Goal: Task Accomplishment & Management: Use online tool/utility

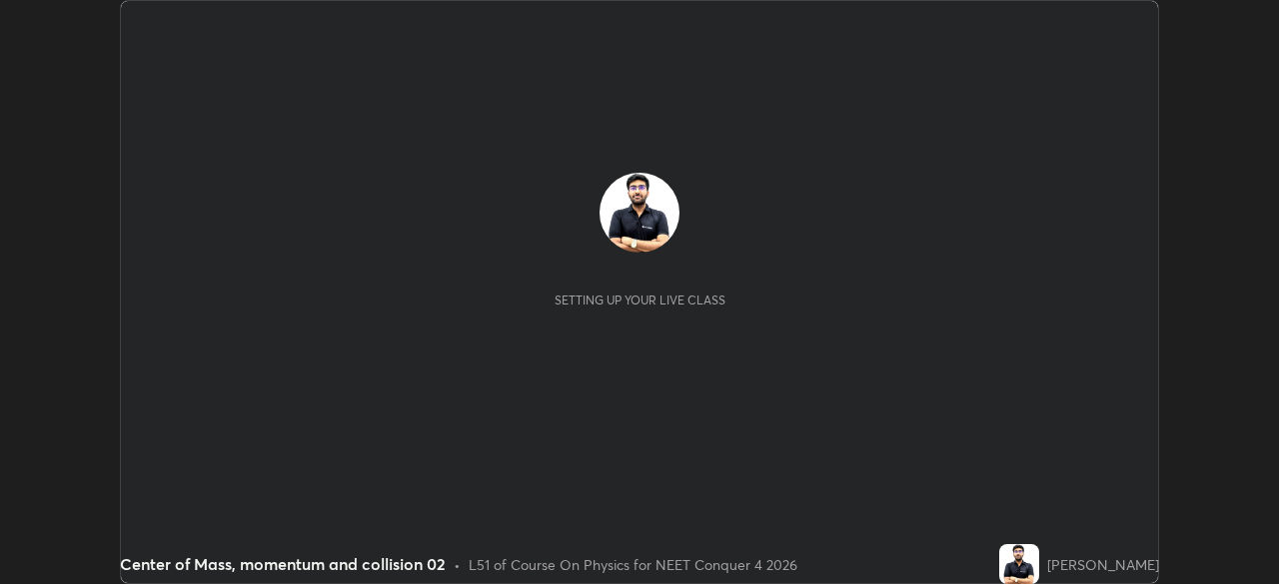
scroll to position [584, 1278]
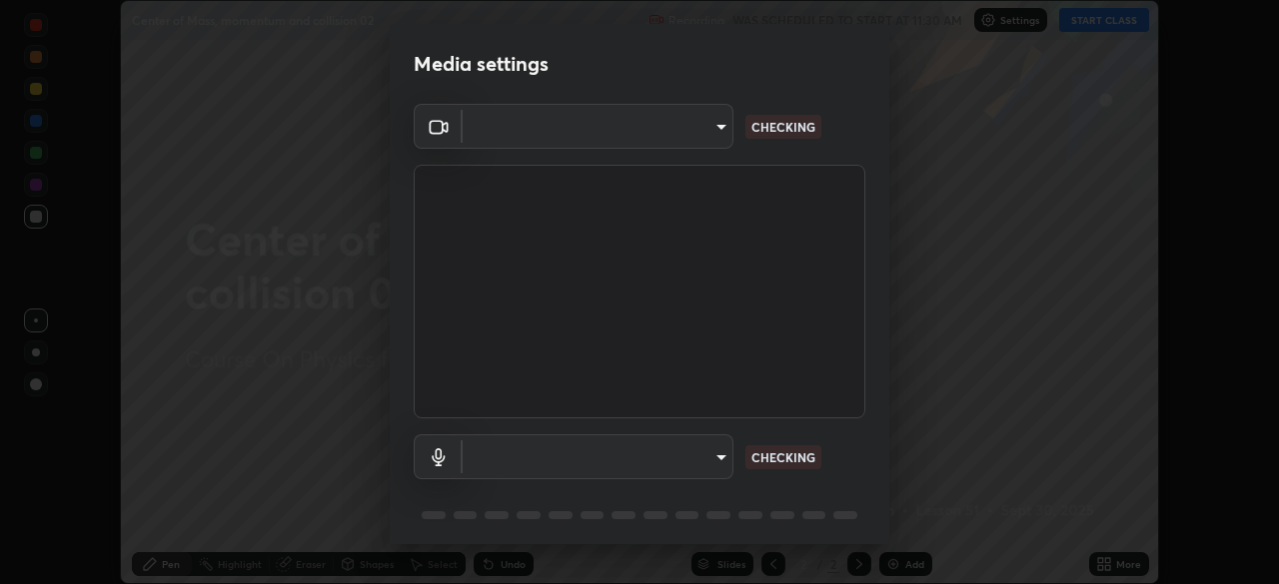
type input "f9c9e40c1fdfe5ebbc4e1433fe736b883486ebc84e0c1da292a4ca4c1bdb3432"
type input "default"
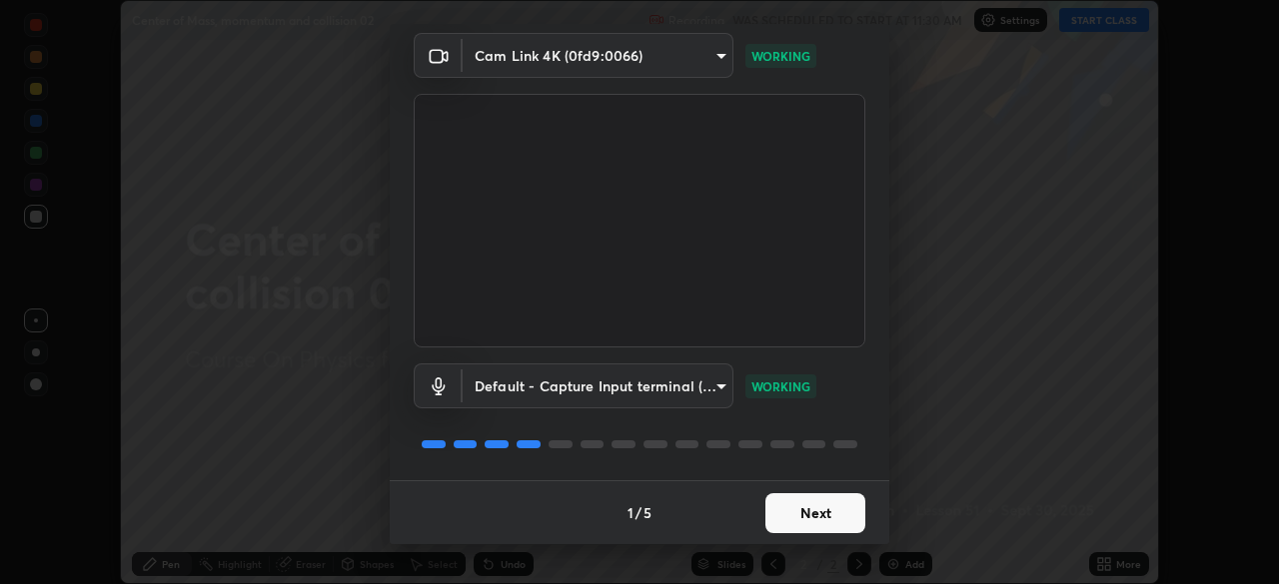
click at [822, 529] on button "Next" at bounding box center [815, 513] width 100 height 40
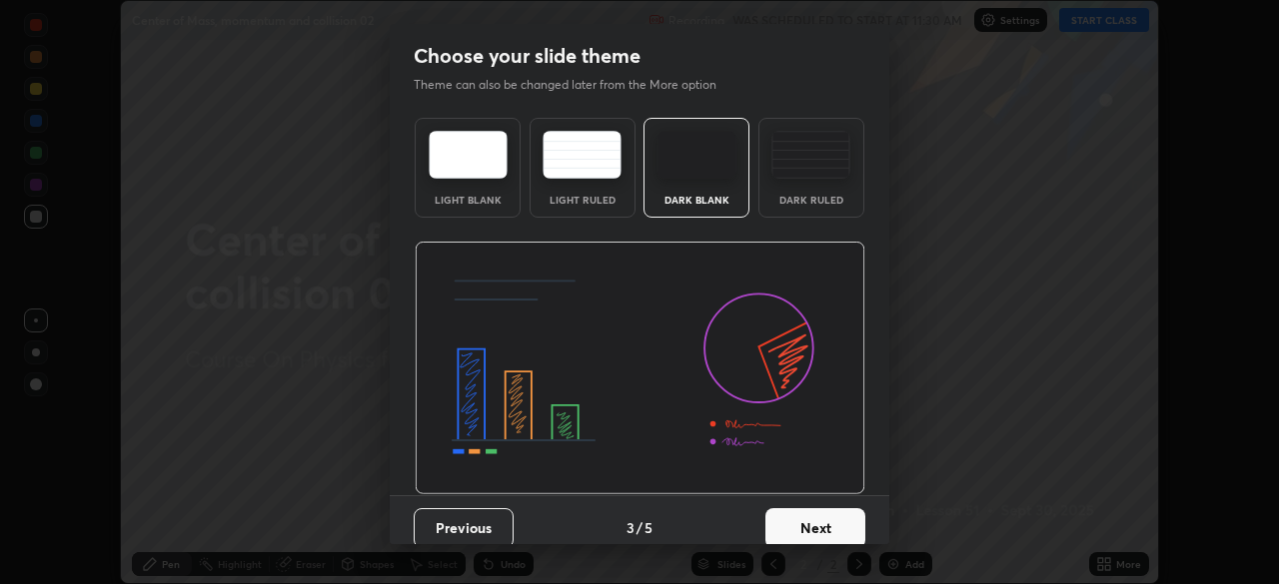
click at [822, 511] on button "Next" at bounding box center [815, 528] width 100 height 40
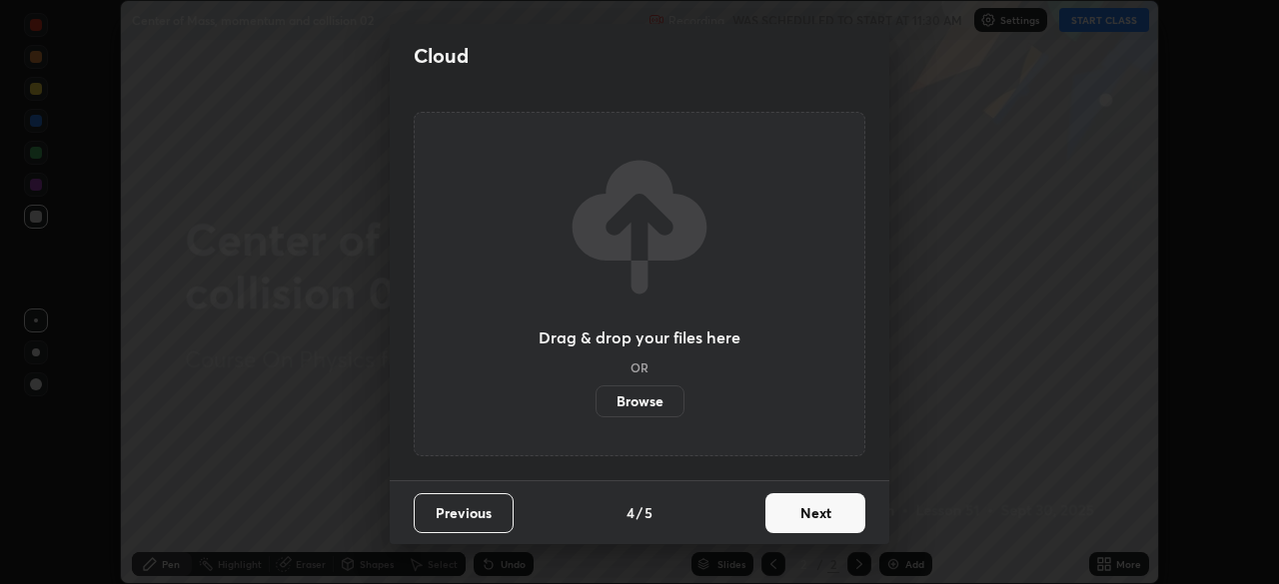
click at [822, 511] on button "Next" at bounding box center [815, 513] width 100 height 40
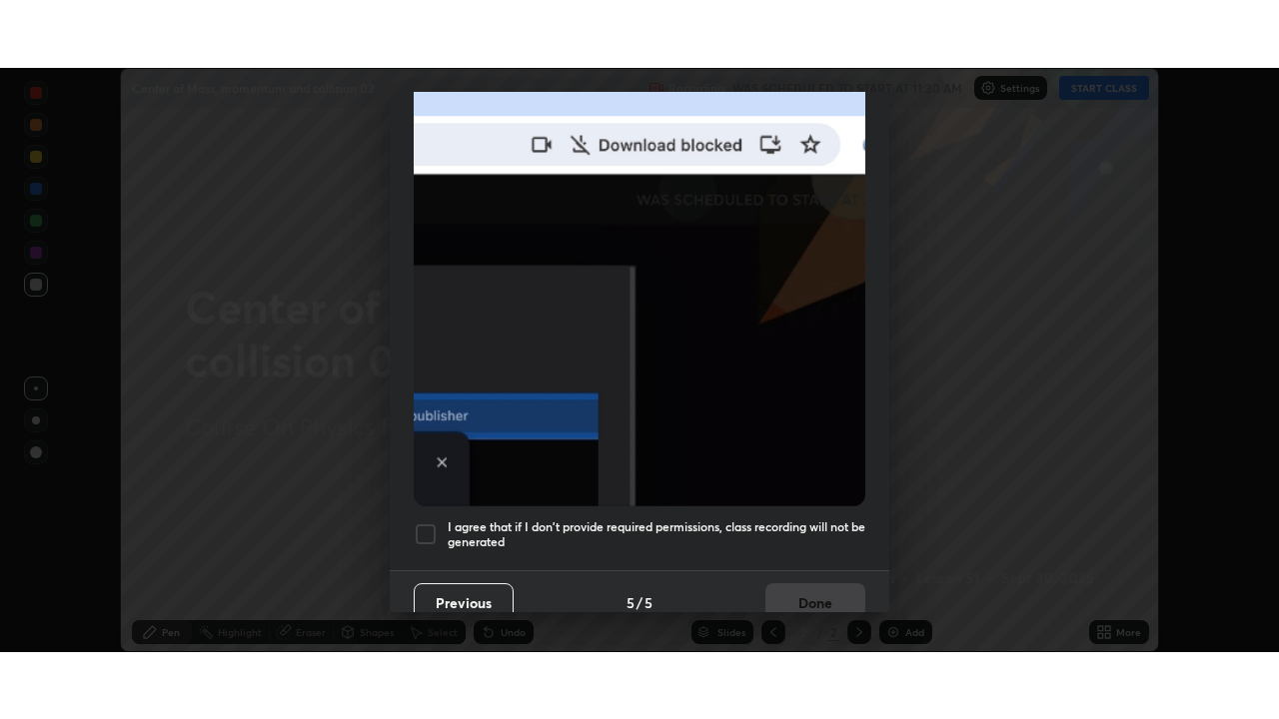
scroll to position [479, 0]
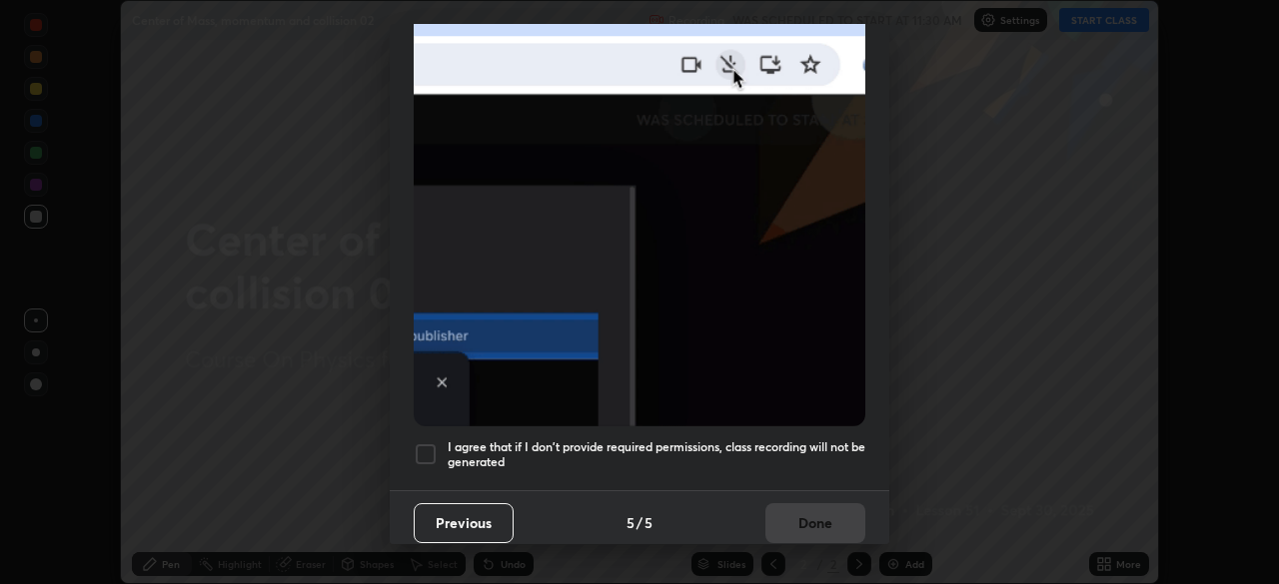
click at [435, 456] on div at bounding box center [426, 455] width 24 height 24
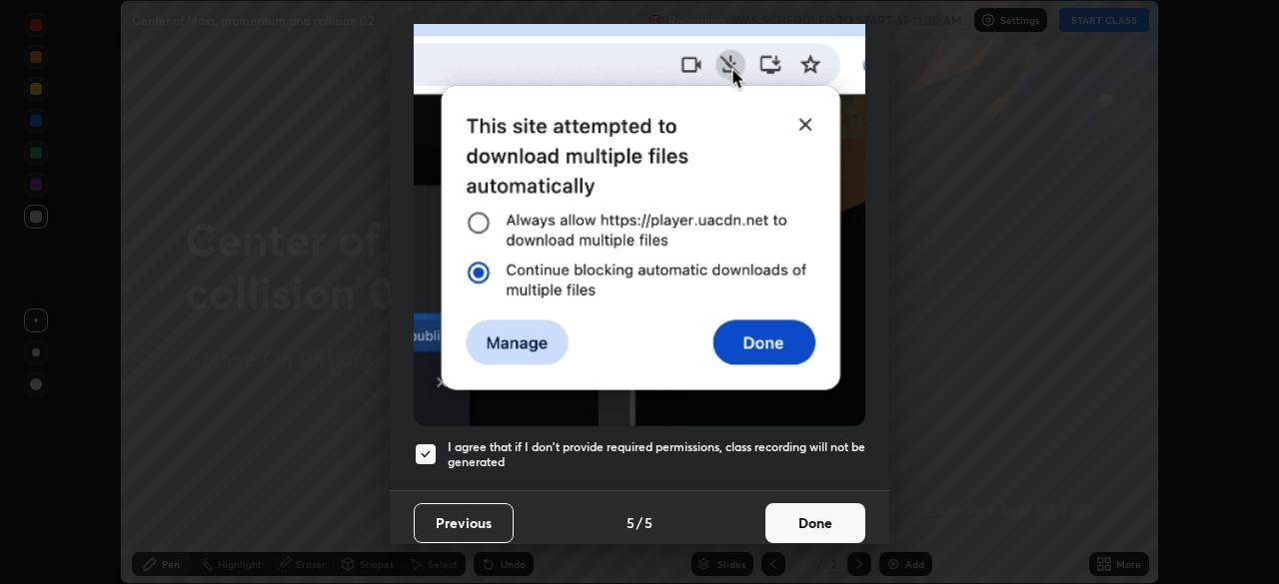
click at [816, 514] on button "Done" at bounding box center [815, 523] width 100 height 40
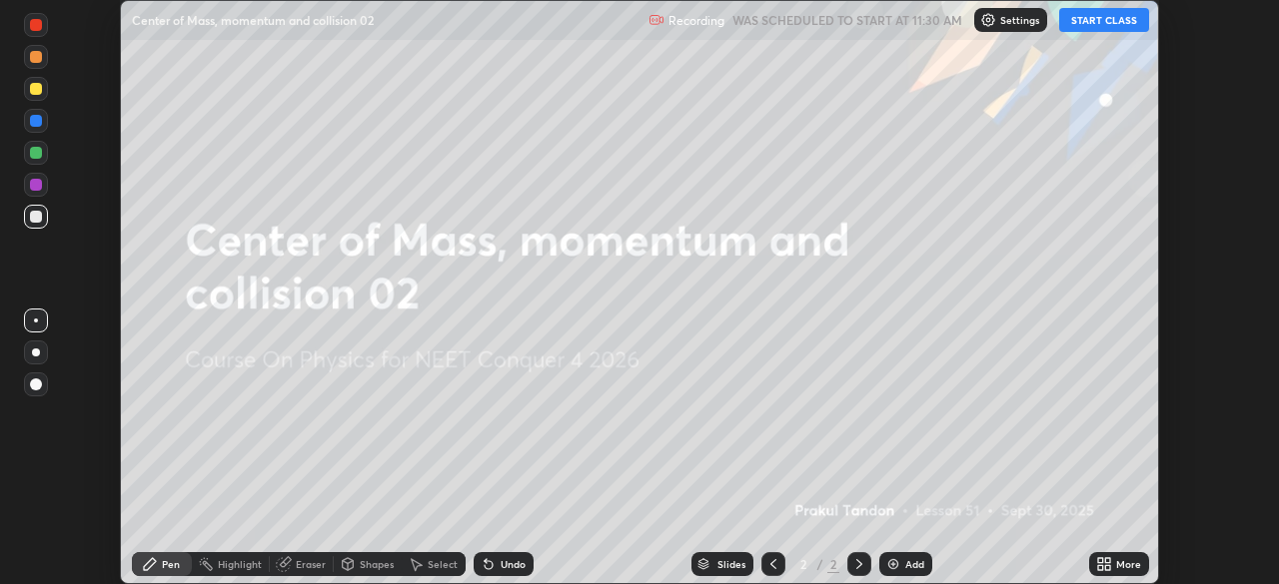
click at [1112, 20] on button "START CLASS" at bounding box center [1104, 20] width 90 height 24
click at [1142, 565] on div "More" at bounding box center [1119, 564] width 60 height 24
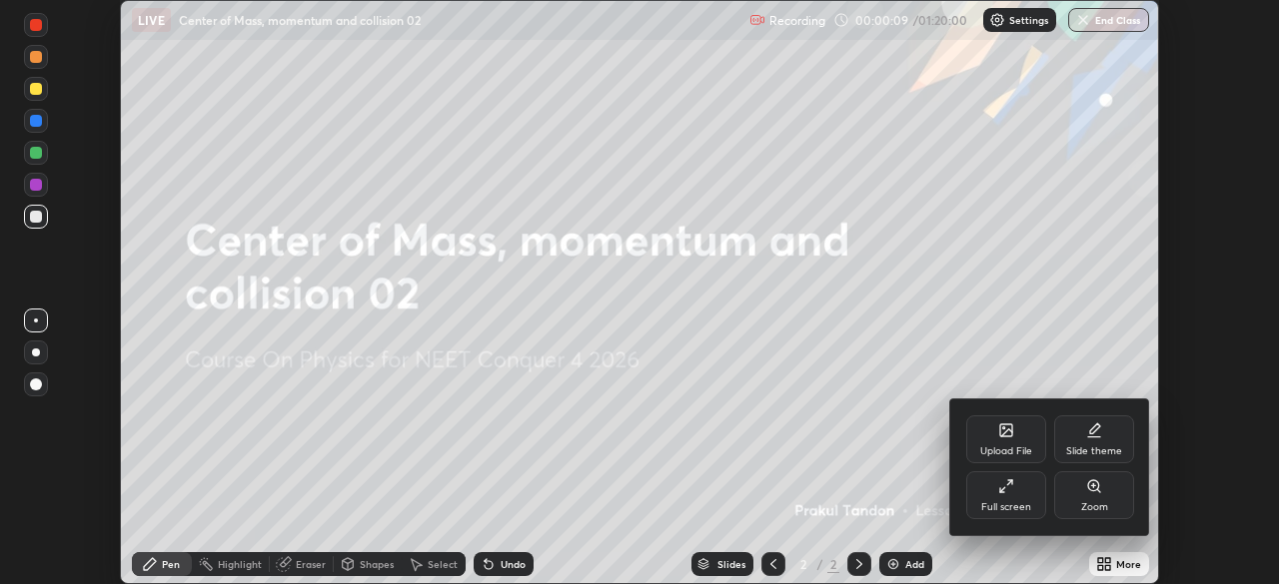
click at [1016, 498] on div "Full screen" at bounding box center [1006, 496] width 80 height 48
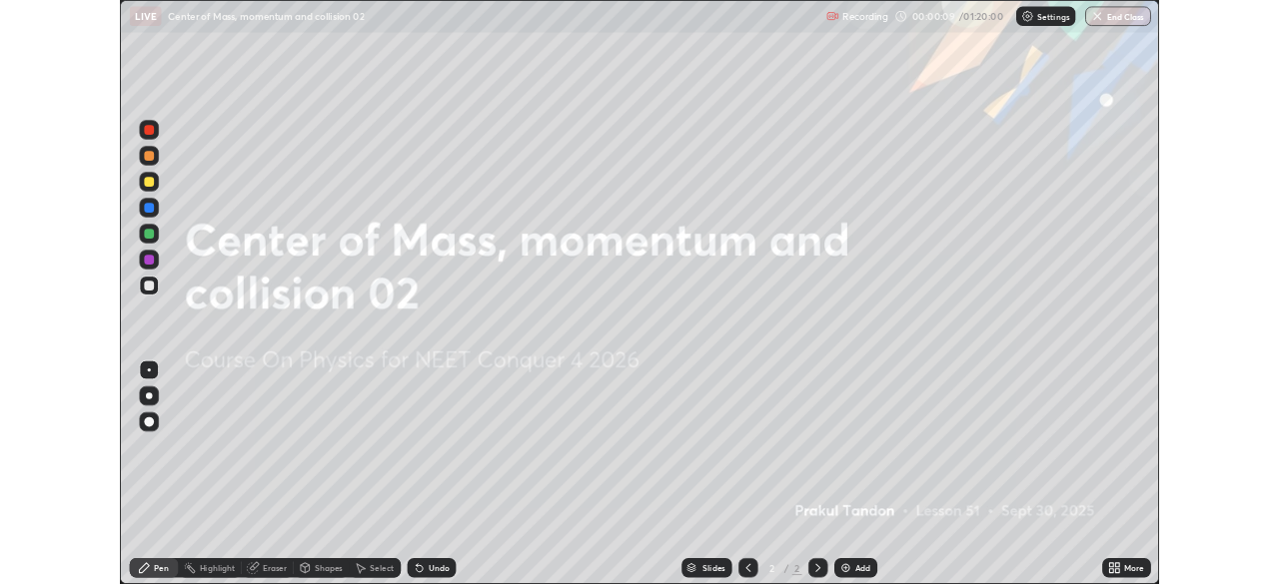
scroll to position [719, 1279]
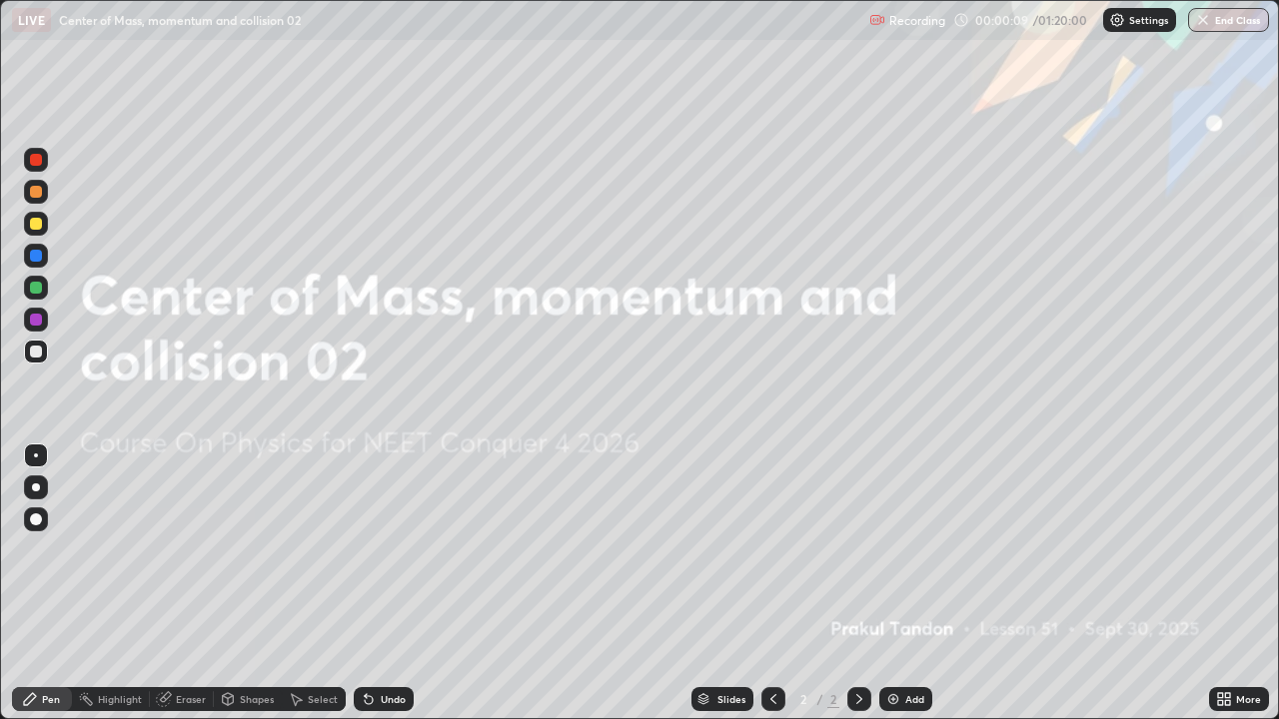
click at [905, 583] on div "Add" at bounding box center [914, 699] width 19 height 10
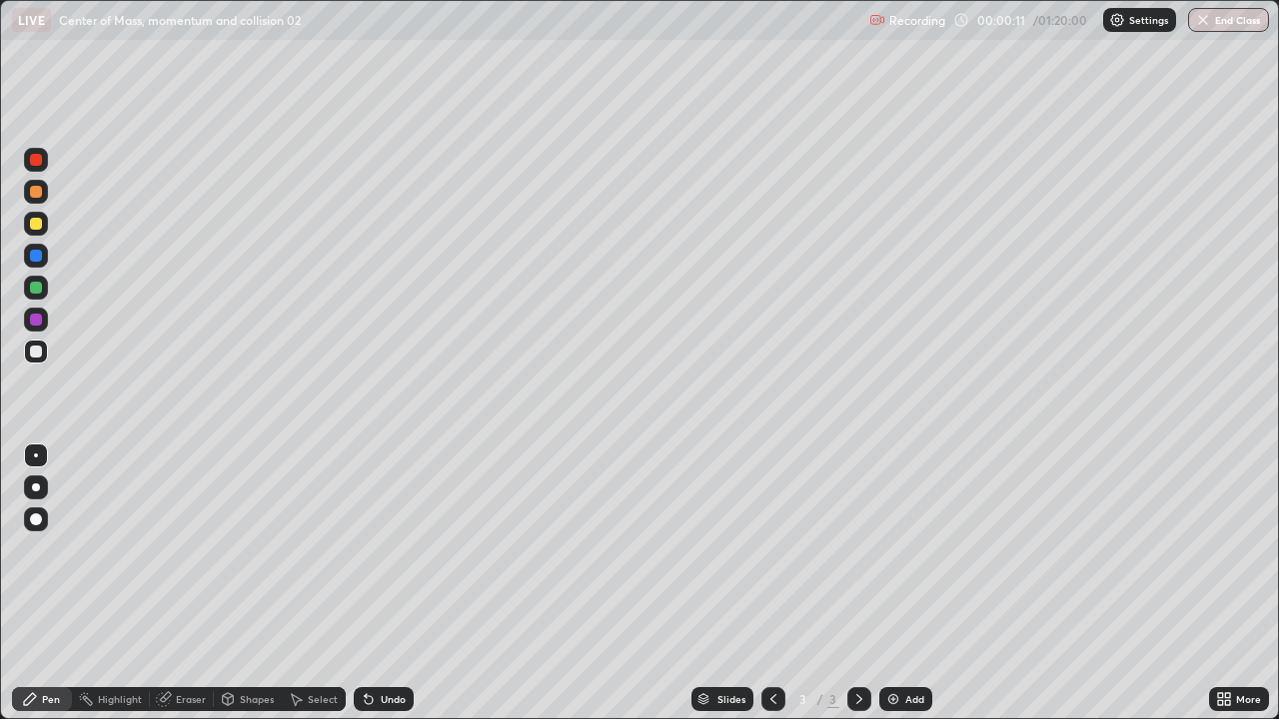
click at [44, 227] on div at bounding box center [36, 224] width 24 height 24
click at [382, 583] on div "Undo" at bounding box center [384, 699] width 60 height 24
click at [388, 583] on div "Undo" at bounding box center [393, 699] width 25 height 10
click at [385, 583] on div "Undo" at bounding box center [393, 699] width 25 height 10
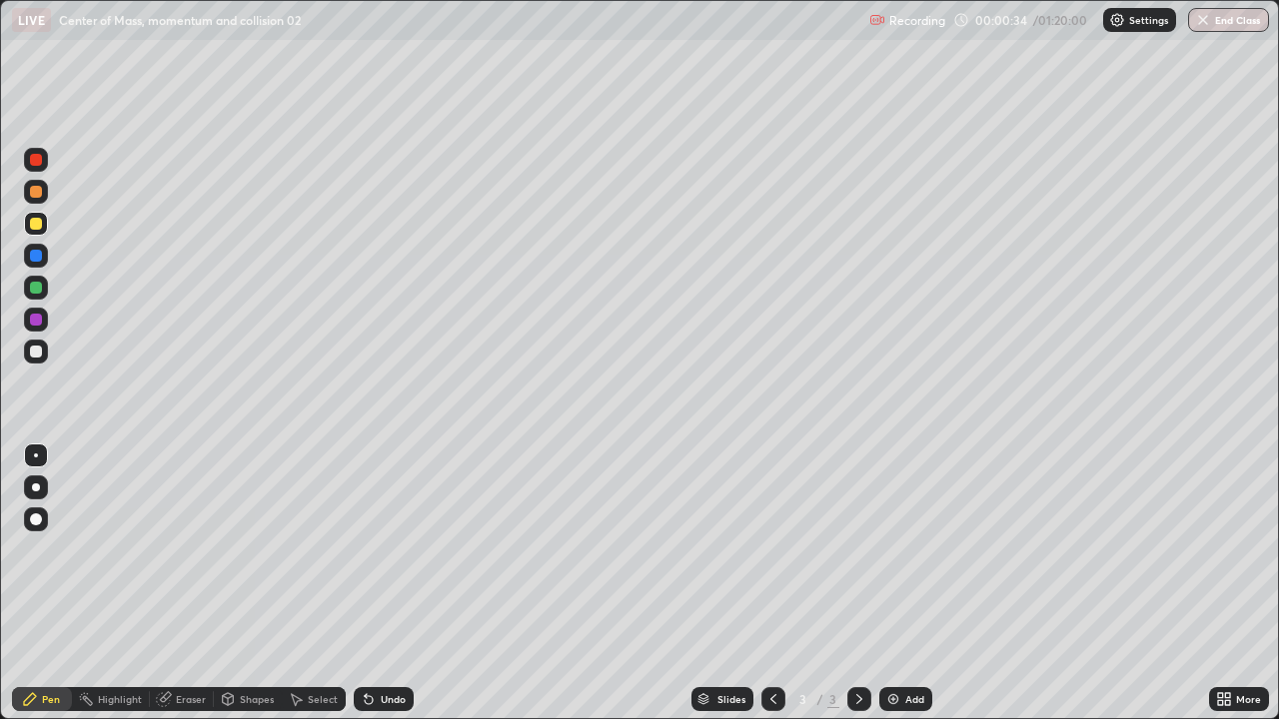
click at [383, 583] on div "Undo" at bounding box center [393, 699] width 25 height 10
click at [388, 583] on div "Undo" at bounding box center [384, 699] width 60 height 24
click at [376, 583] on div "Undo" at bounding box center [384, 699] width 60 height 24
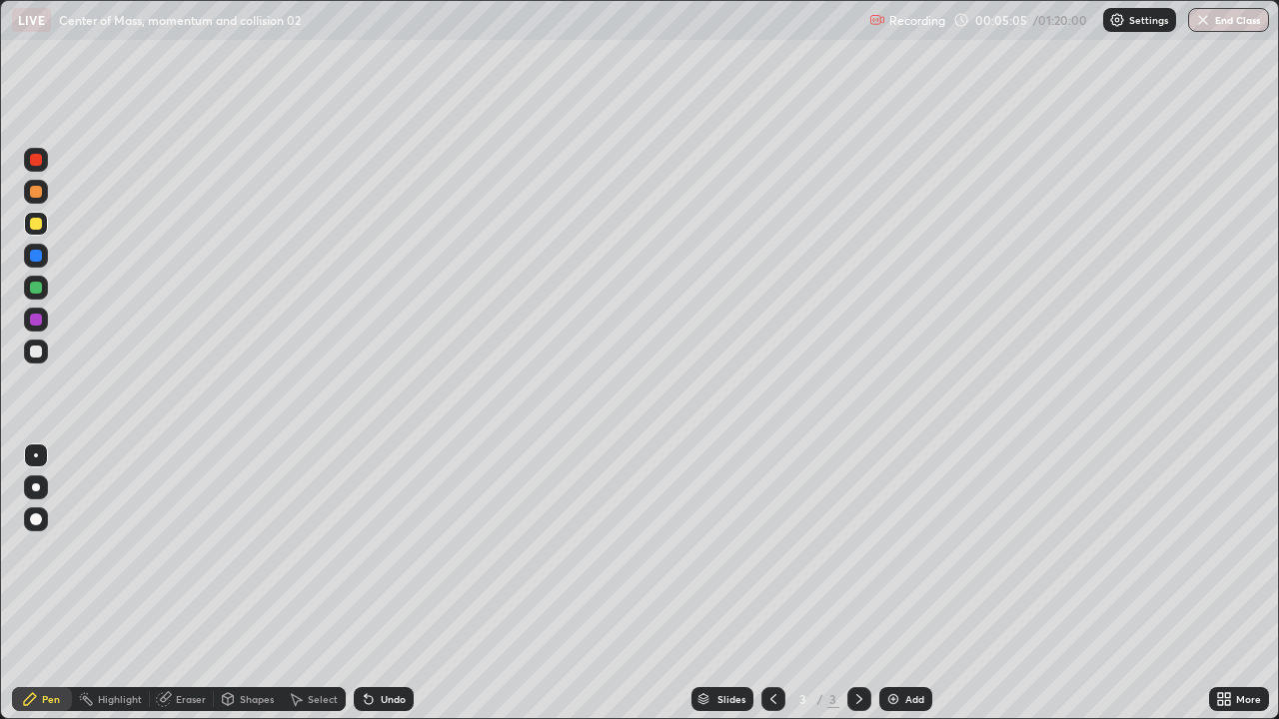
click at [382, 583] on div "Undo" at bounding box center [393, 699] width 25 height 10
click at [38, 359] on div at bounding box center [36, 352] width 24 height 24
click at [377, 583] on div "Undo" at bounding box center [384, 699] width 60 height 24
click at [383, 583] on div "Undo" at bounding box center [393, 699] width 25 height 10
click at [25, 231] on div at bounding box center [36, 224] width 24 height 24
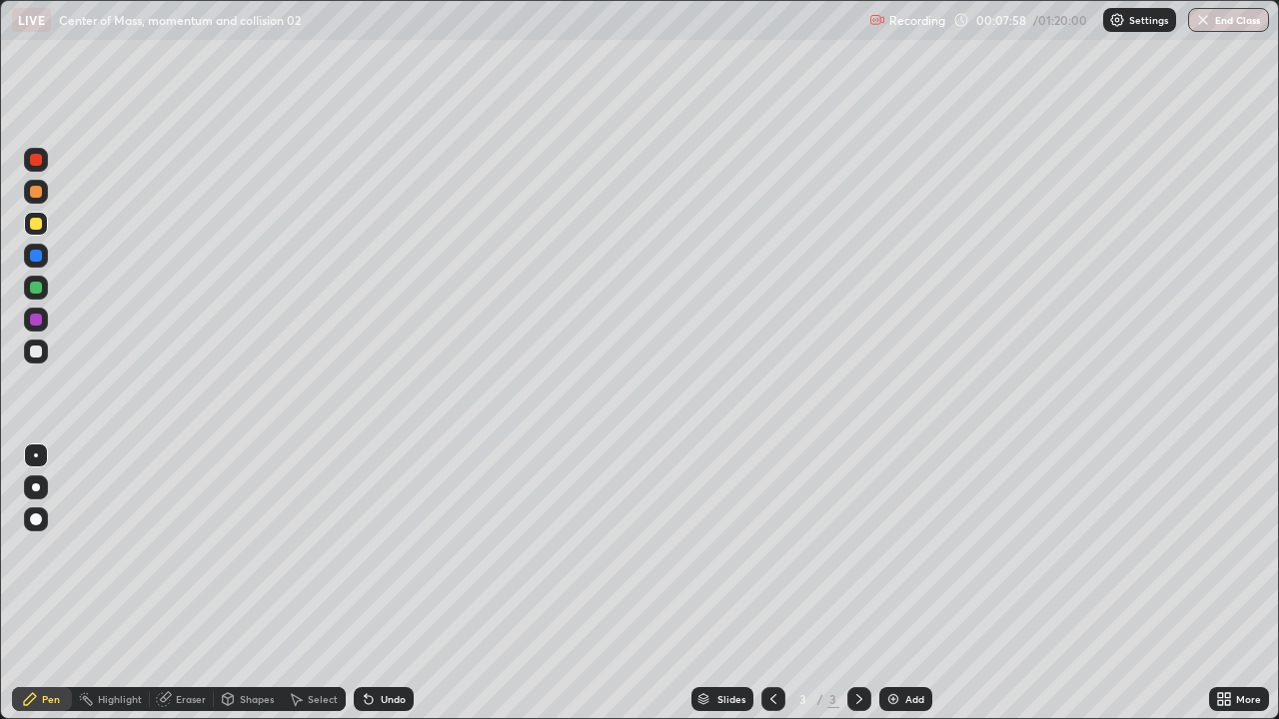
click at [36, 292] on div at bounding box center [36, 288] width 12 height 12
click at [380, 583] on div "Undo" at bounding box center [384, 699] width 60 height 24
click at [45, 158] on div at bounding box center [36, 160] width 24 height 24
click at [385, 583] on div "Undo" at bounding box center [384, 699] width 60 height 24
click at [378, 583] on div "Undo" at bounding box center [384, 699] width 60 height 24
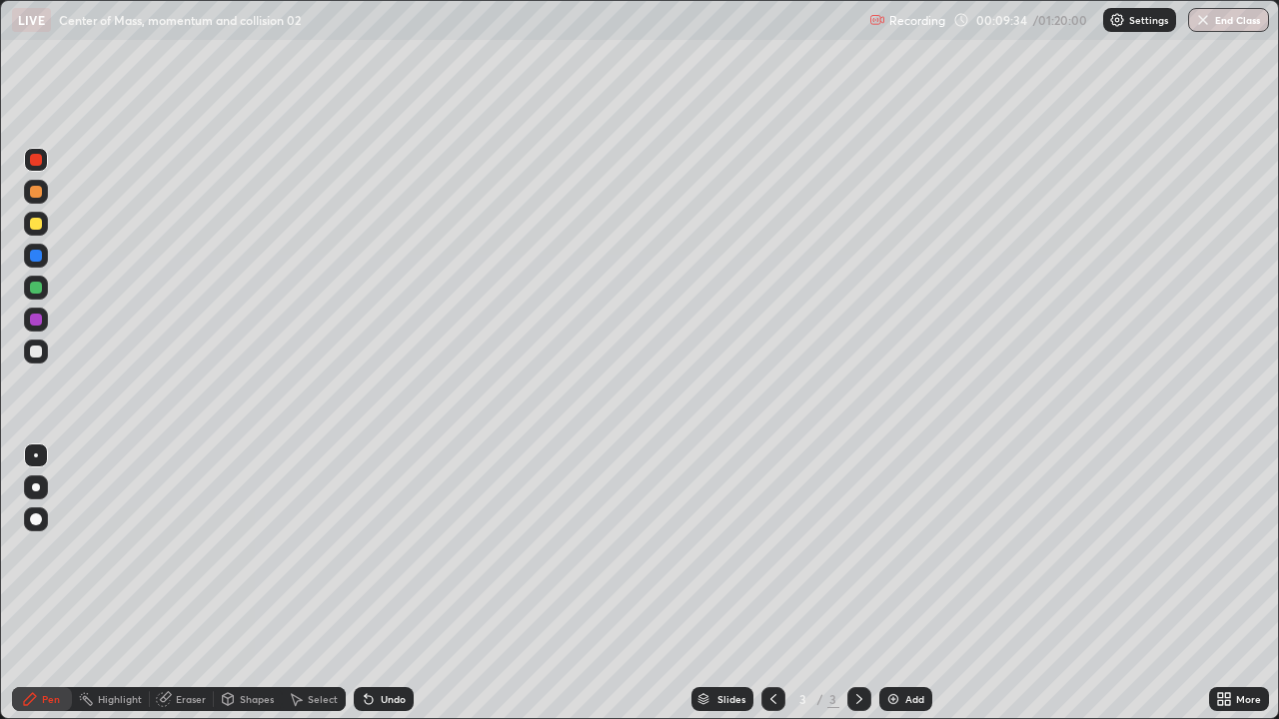
click at [373, 583] on div "Undo" at bounding box center [384, 699] width 60 height 24
click at [378, 583] on div "Undo" at bounding box center [384, 699] width 60 height 24
click at [386, 583] on div "Undo" at bounding box center [384, 699] width 60 height 24
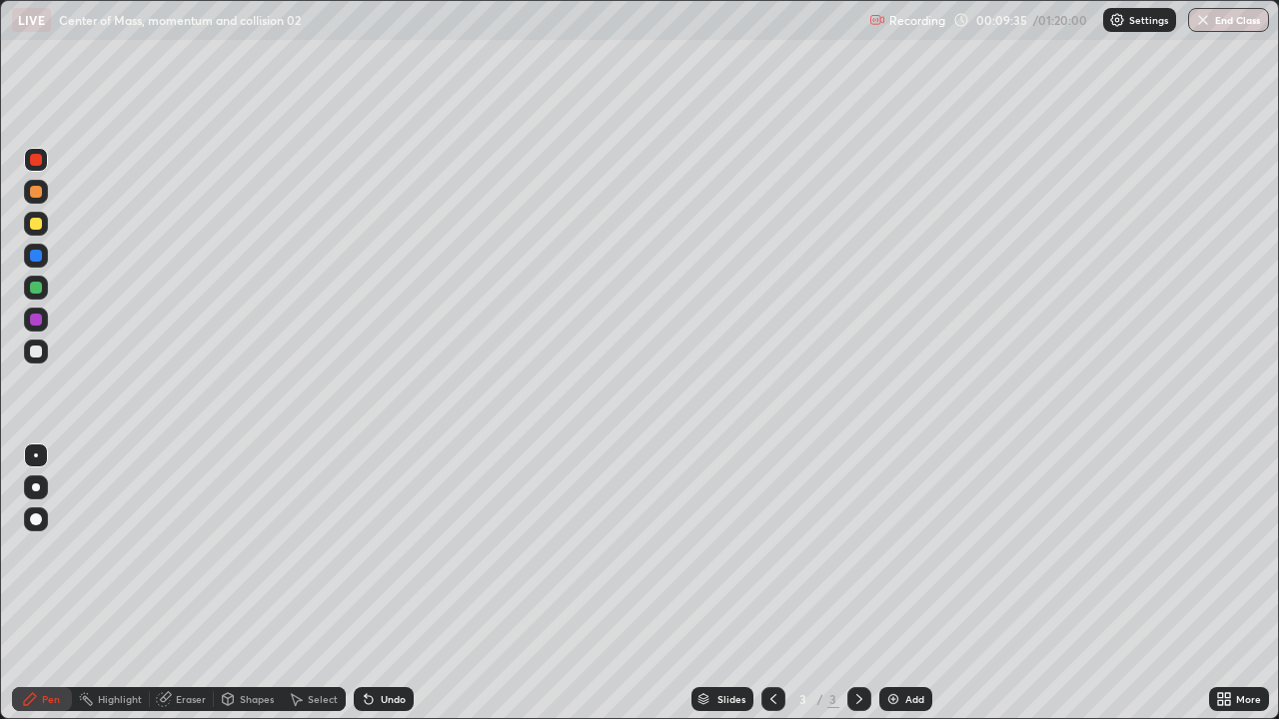
click at [396, 583] on div "Undo" at bounding box center [384, 699] width 60 height 24
click at [395, 583] on div "Undo" at bounding box center [384, 699] width 60 height 24
click at [43, 229] on div at bounding box center [36, 224] width 24 height 24
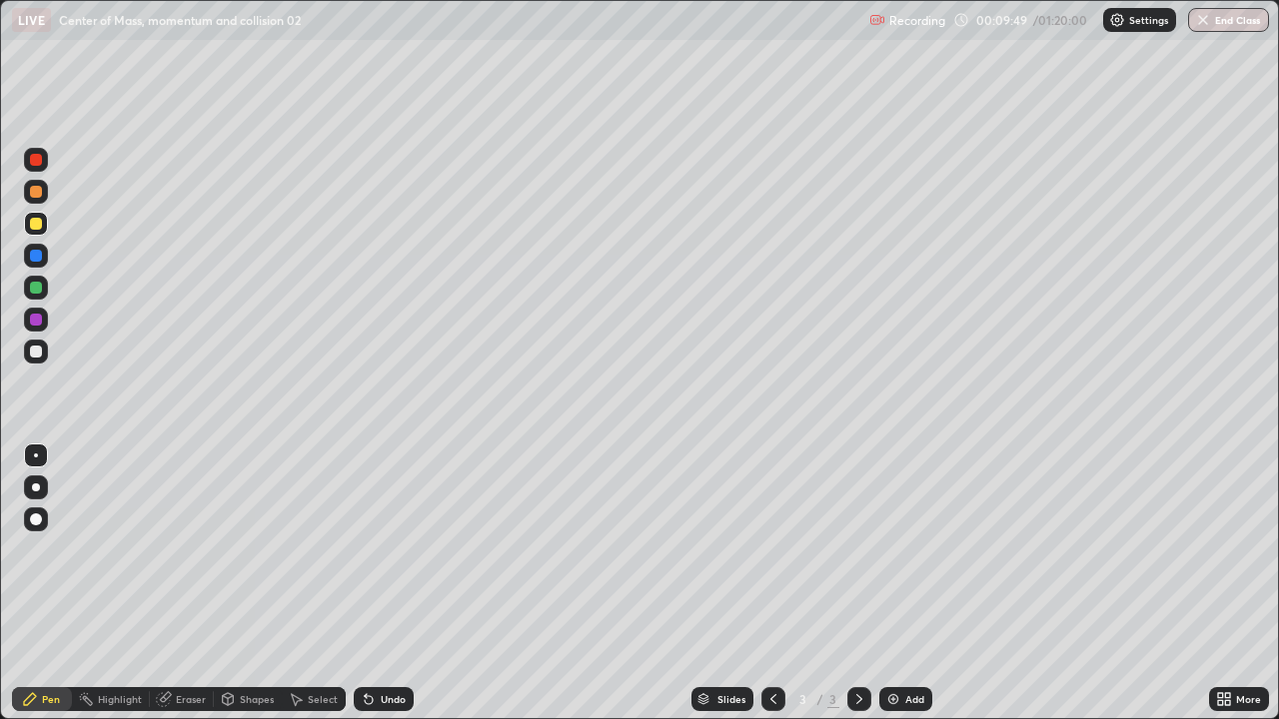
click at [44, 317] on div at bounding box center [36, 320] width 24 height 24
click at [366, 583] on icon at bounding box center [369, 699] width 16 height 16
click at [365, 583] on icon at bounding box center [369, 699] width 16 height 16
click at [366, 583] on icon at bounding box center [369, 700] width 8 height 8
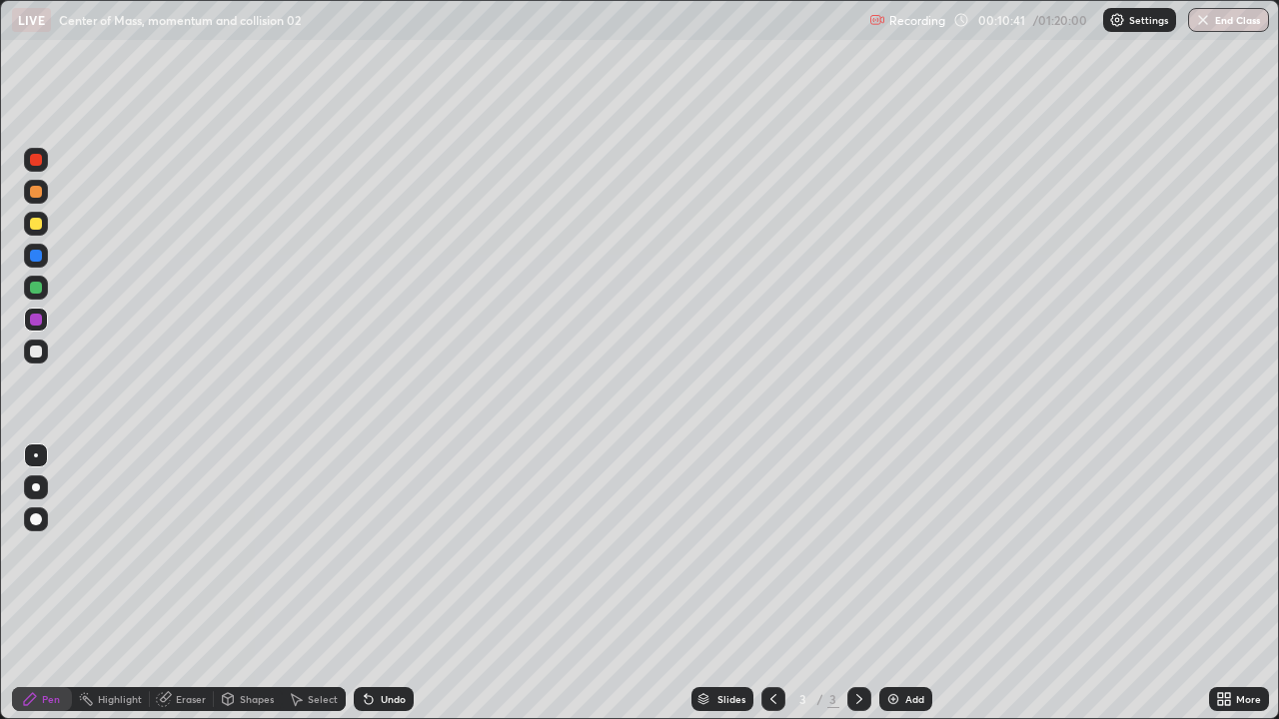
click at [43, 366] on div at bounding box center [36, 352] width 24 height 32
click at [371, 583] on icon at bounding box center [369, 699] width 16 height 16
click at [905, 583] on div "Add" at bounding box center [914, 699] width 19 height 10
click at [381, 583] on div "Undo" at bounding box center [384, 699] width 60 height 24
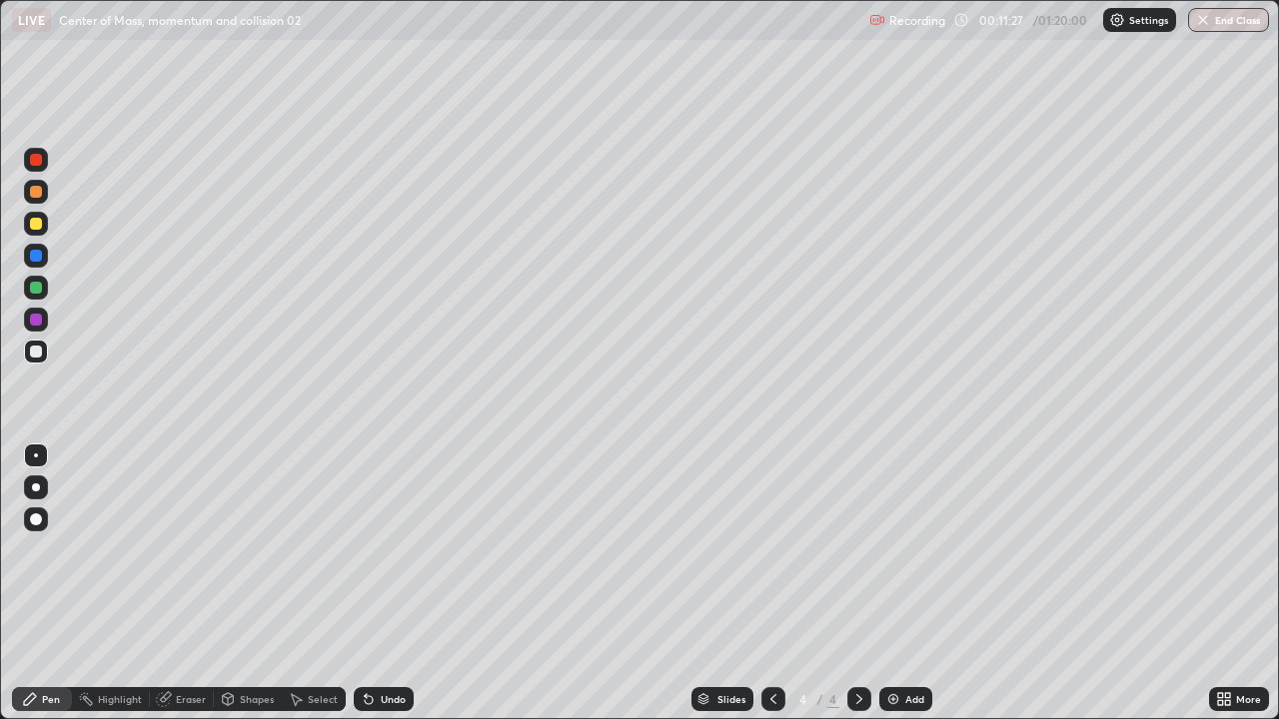
click at [381, 583] on div "Undo" at bounding box center [384, 699] width 60 height 24
click at [376, 583] on div "Undo" at bounding box center [384, 699] width 60 height 24
click at [41, 216] on div at bounding box center [36, 224] width 24 height 24
click at [44, 164] on div at bounding box center [36, 160] width 24 height 24
click at [36, 231] on div at bounding box center [36, 224] width 24 height 24
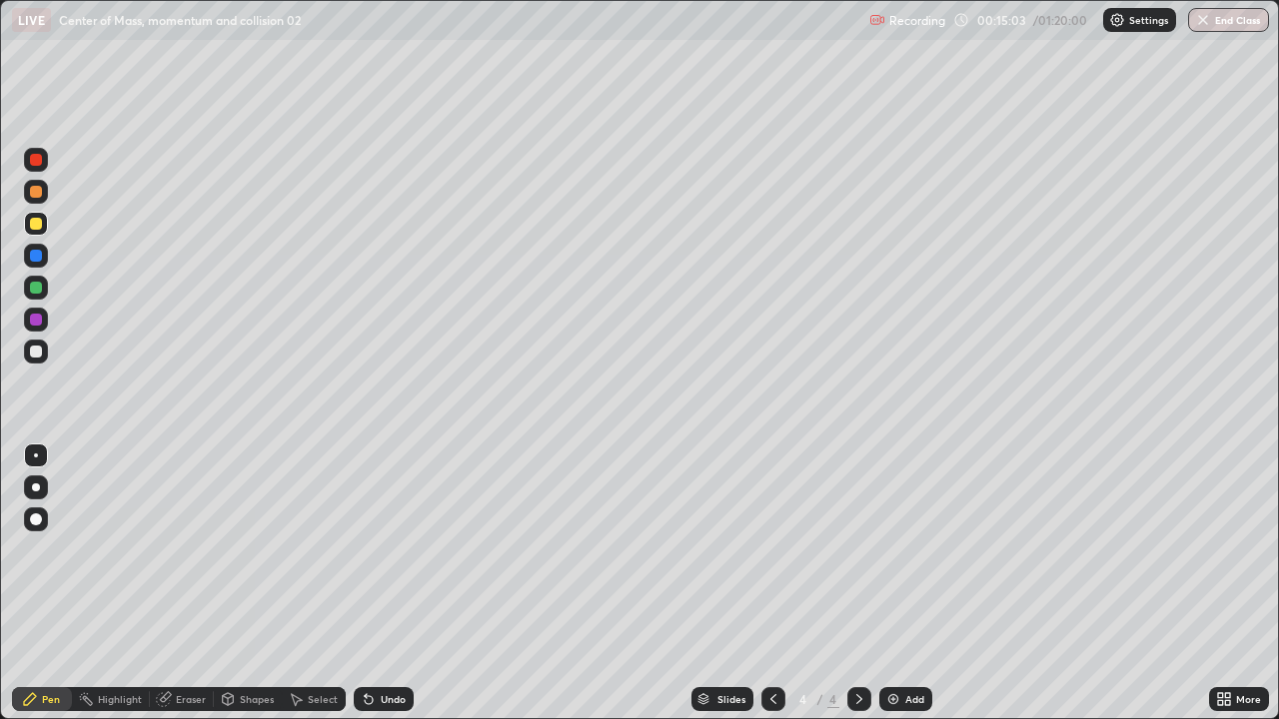
click at [39, 351] on div at bounding box center [36, 352] width 12 height 12
click at [926, 583] on div "Add" at bounding box center [905, 699] width 53 height 24
click at [393, 583] on div "Undo" at bounding box center [384, 699] width 60 height 24
click at [395, 583] on div "Undo" at bounding box center [384, 699] width 60 height 24
click at [402, 583] on div "Undo" at bounding box center [384, 699] width 60 height 24
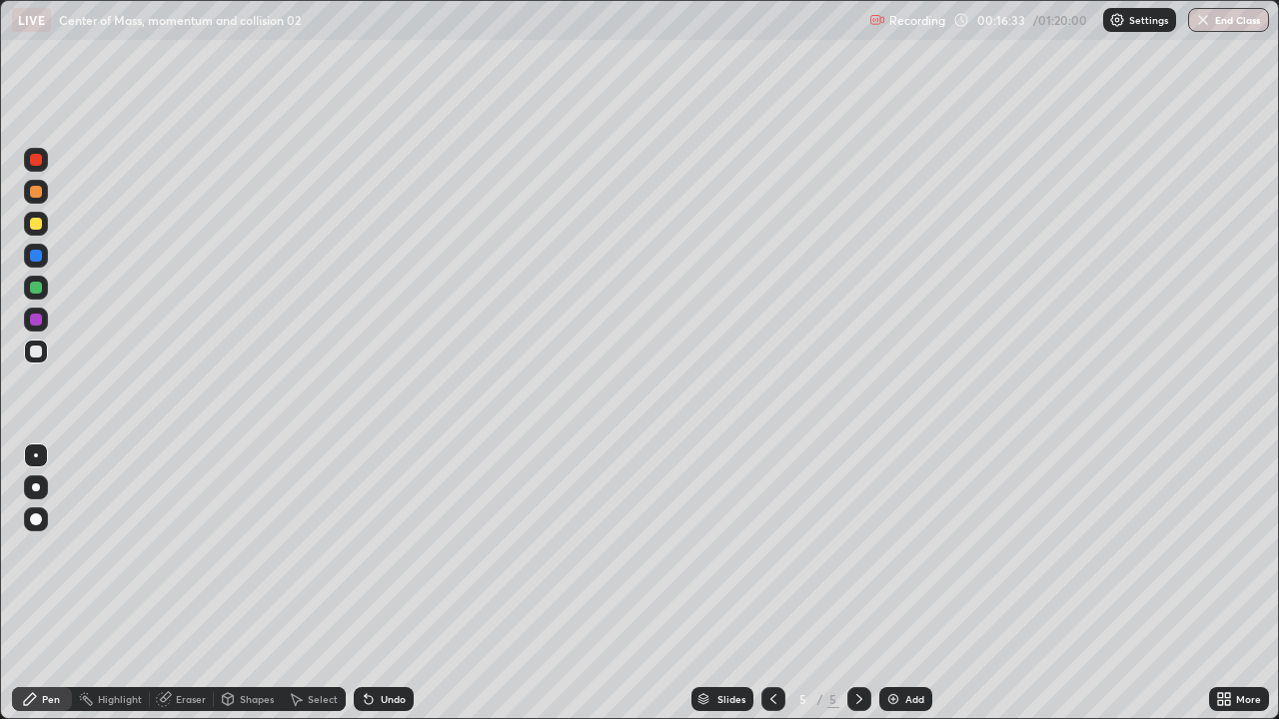
click at [31, 234] on div at bounding box center [36, 224] width 24 height 24
click at [369, 583] on div "Undo" at bounding box center [384, 699] width 60 height 24
click at [371, 583] on icon at bounding box center [369, 699] width 16 height 16
click at [379, 583] on div "Undo" at bounding box center [384, 699] width 60 height 24
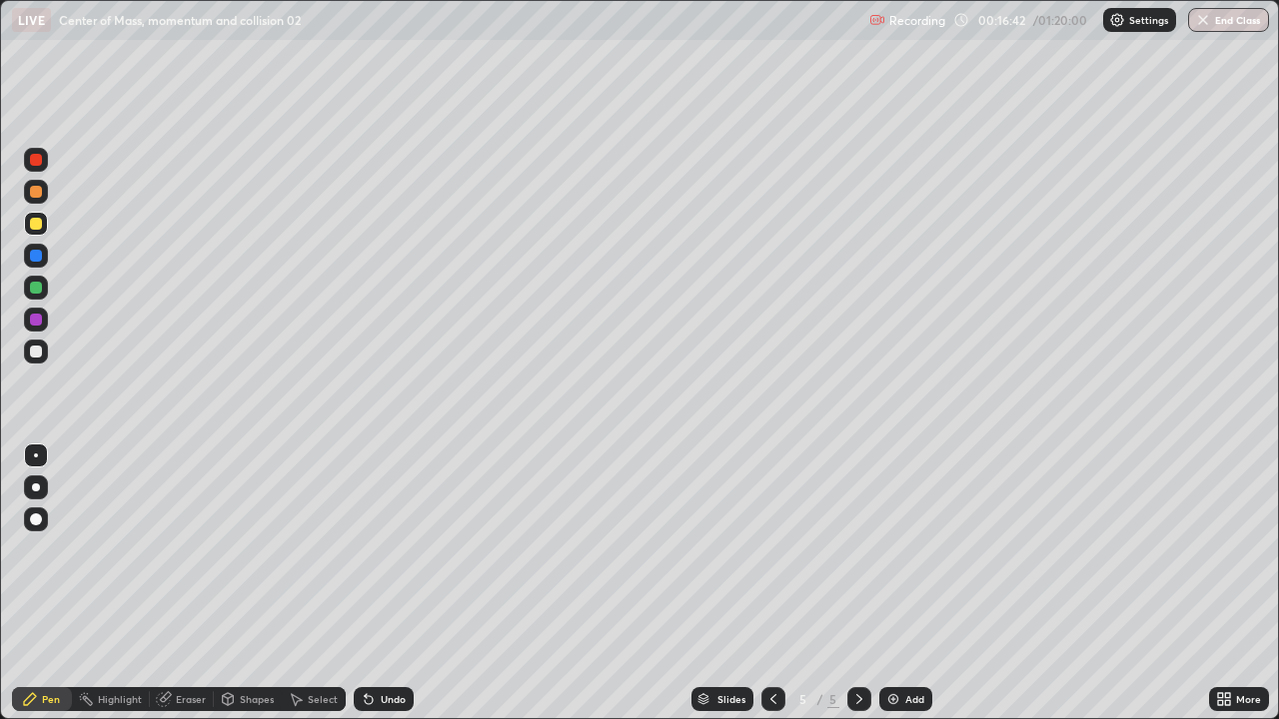
click at [386, 583] on div "Undo" at bounding box center [393, 699] width 25 height 10
click at [393, 583] on div "Undo" at bounding box center [384, 699] width 60 height 24
click at [40, 357] on div at bounding box center [36, 352] width 12 height 12
click at [36, 225] on div at bounding box center [36, 224] width 12 height 12
click at [909, 583] on div "Add" at bounding box center [914, 699] width 19 height 10
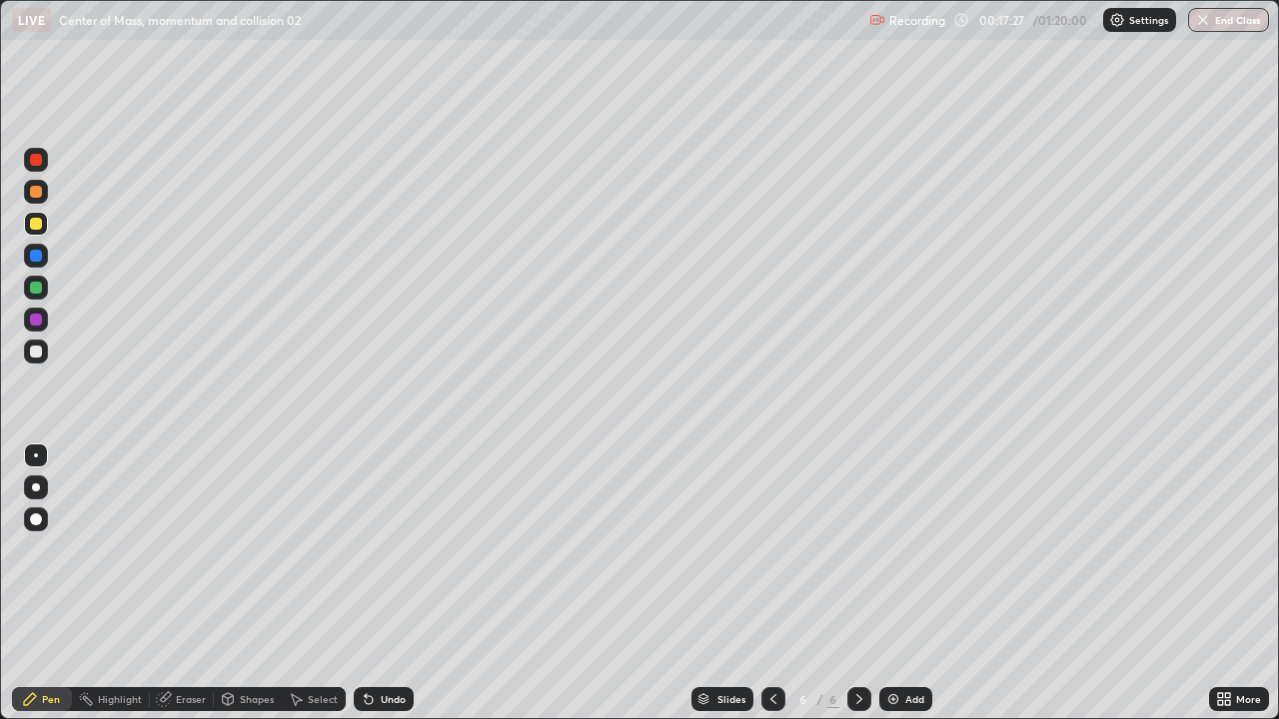
click at [771, 583] on icon at bounding box center [773, 699] width 16 height 16
click at [857, 583] on icon at bounding box center [859, 699] width 16 height 16
click at [379, 583] on div "Undo" at bounding box center [384, 699] width 60 height 24
click at [375, 583] on div "Undo" at bounding box center [384, 699] width 60 height 24
click at [366, 583] on icon at bounding box center [369, 699] width 16 height 16
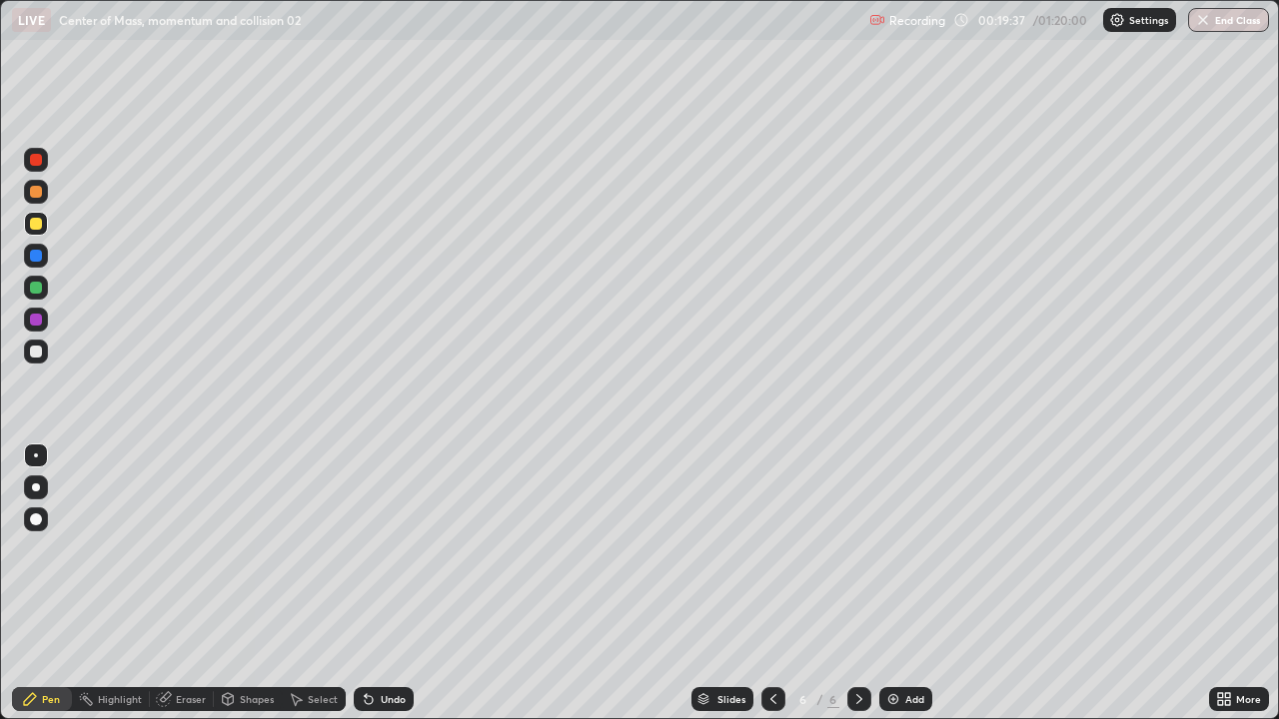
click at [385, 583] on div "Undo" at bounding box center [384, 699] width 60 height 24
click at [381, 583] on div "Undo" at bounding box center [393, 699] width 25 height 10
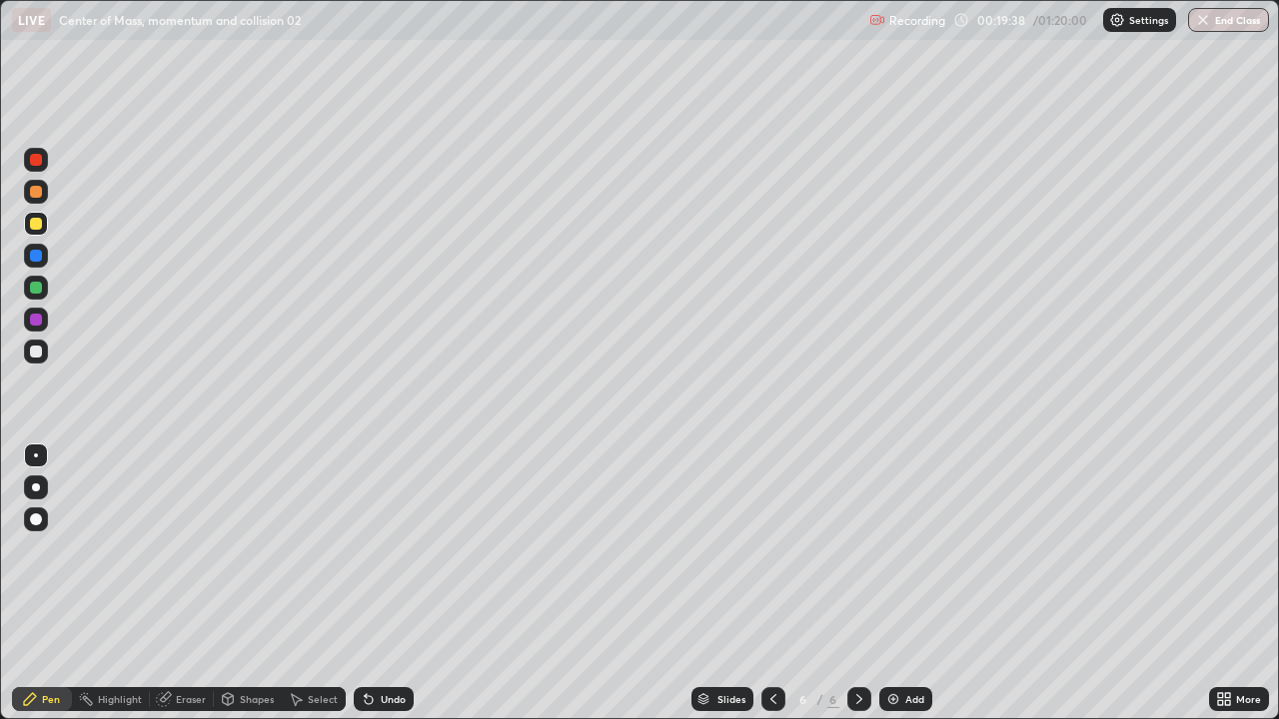
click at [366, 583] on icon at bounding box center [369, 700] width 8 height 8
click at [379, 583] on div "Undo" at bounding box center [384, 699] width 60 height 24
click at [34, 352] on div at bounding box center [36, 352] width 12 height 12
click at [905, 583] on div "Add" at bounding box center [914, 699] width 19 height 10
click at [36, 223] on div at bounding box center [36, 224] width 12 height 12
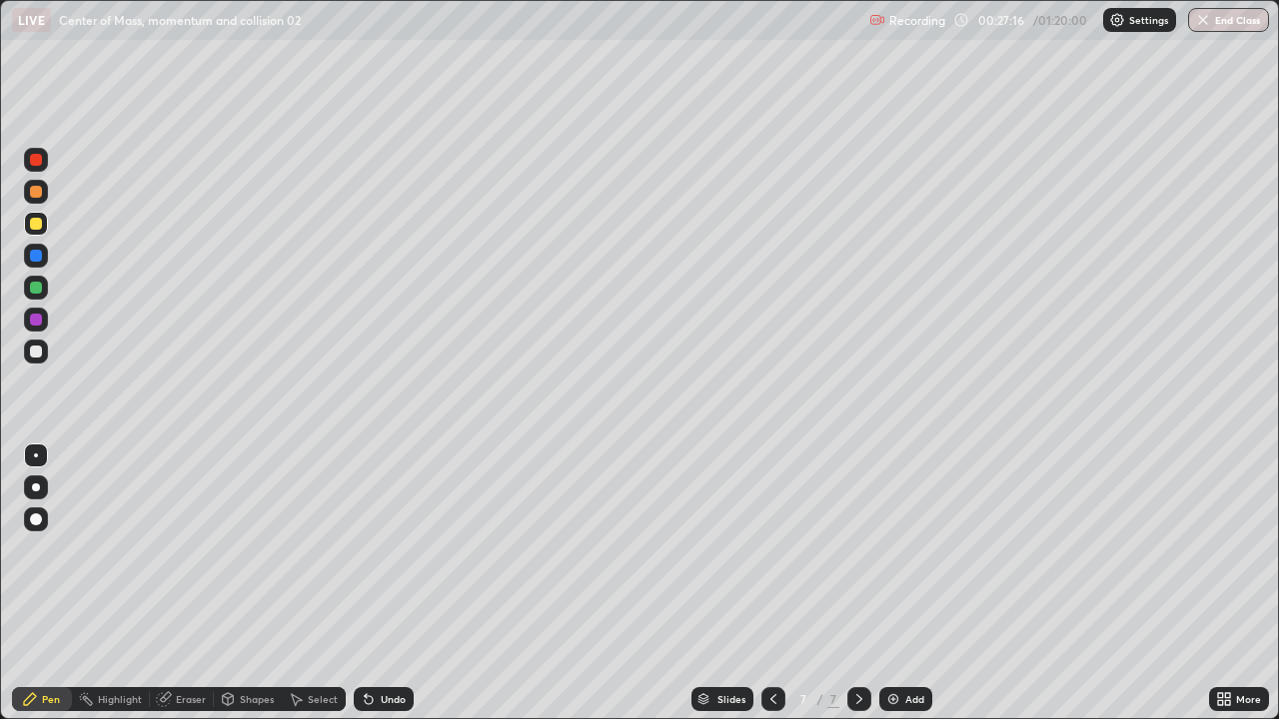
click at [380, 583] on div "Undo" at bounding box center [384, 699] width 60 height 24
click at [374, 583] on icon at bounding box center [369, 699] width 16 height 16
click at [370, 583] on icon at bounding box center [369, 699] width 16 height 16
click at [375, 583] on div "Undo" at bounding box center [384, 699] width 60 height 24
click at [772, 583] on icon at bounding box center [773, 699] width 16 height 16
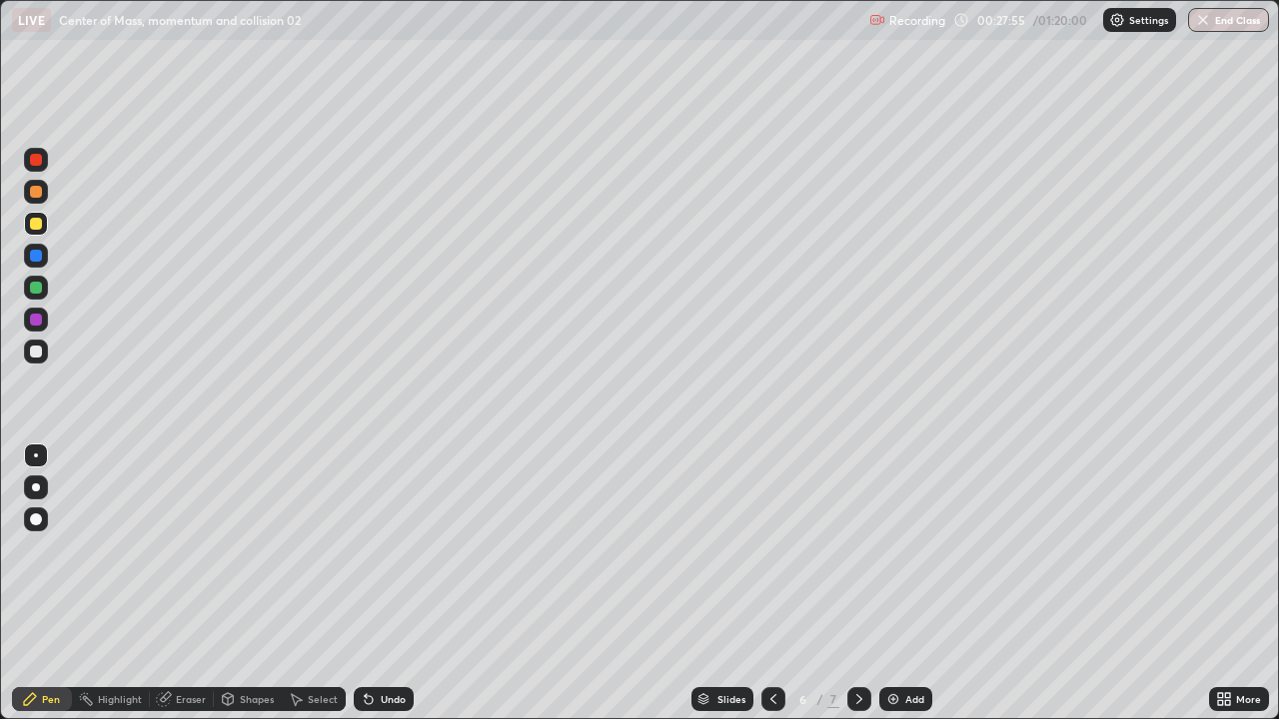
click at [857, 583] on icon at bounding box center [859, 699] width 16 height 16
click at [372, 583] on div "Undo" at bounding box center [384, 699] width 60 height 24
click at [381, 583] on div "Undo" at bounding box center [393, 699] width 25 height 10
click at [382, 583] on div "Undo" at bounding box center [393, 699] width 25 height 10
click at [385, 583] on div "Undo" at bounding box center [384, 699] width 60 height 24
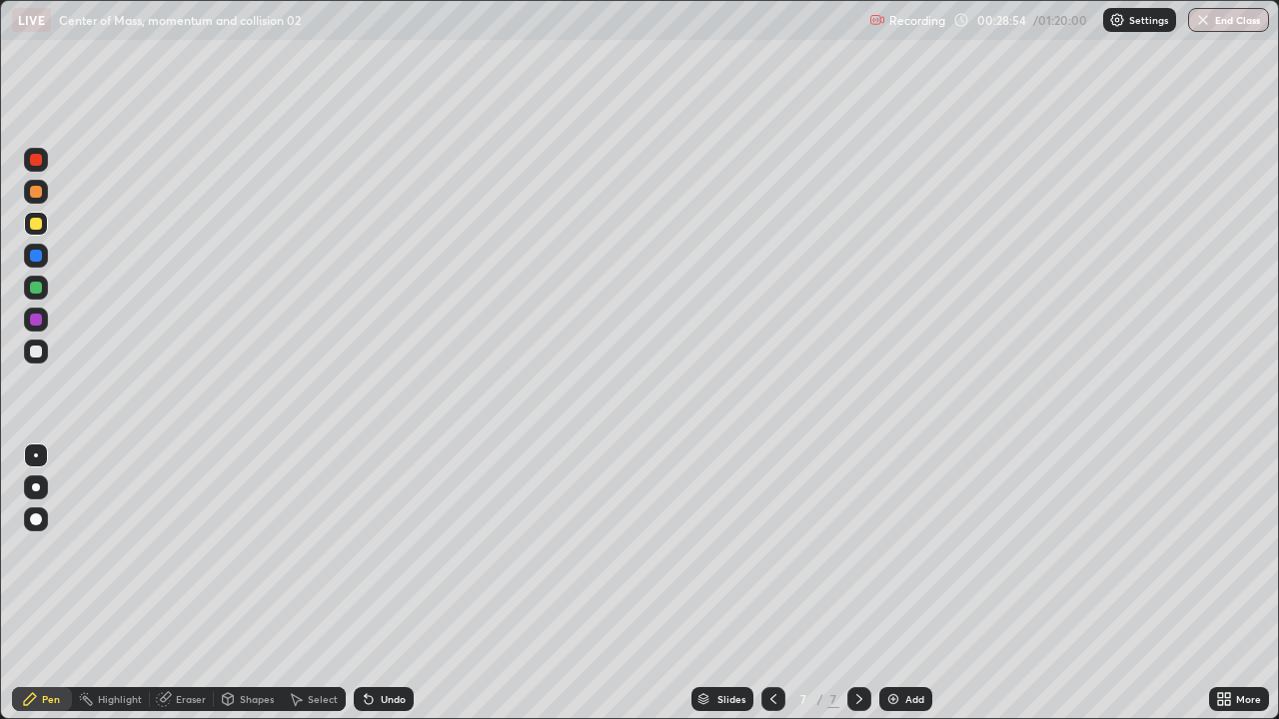
click at [37, 353] on div at bounding box center [36, 352] width 12 height 12
click at [191, 583] on div "Eraser" at bounding box center [191, 699] width 30 height 10
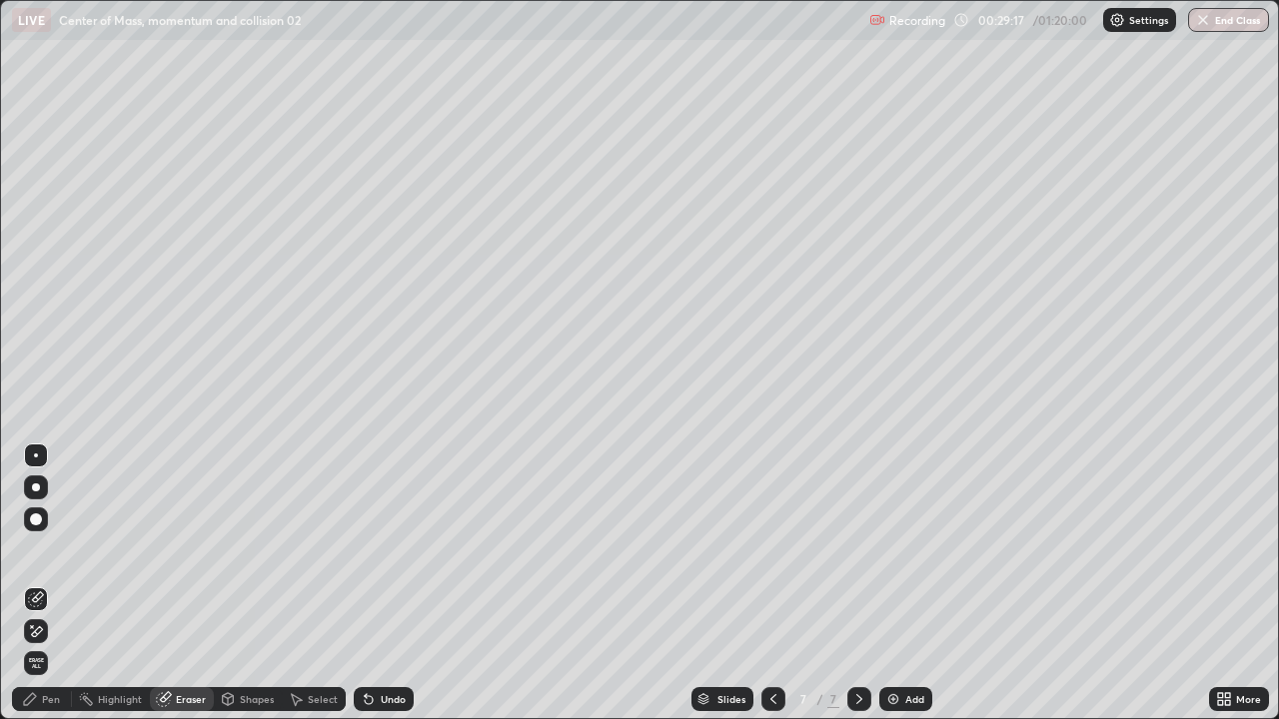
click at [31, 583] on icon at bounding box center [30, 699] width 16 height 16
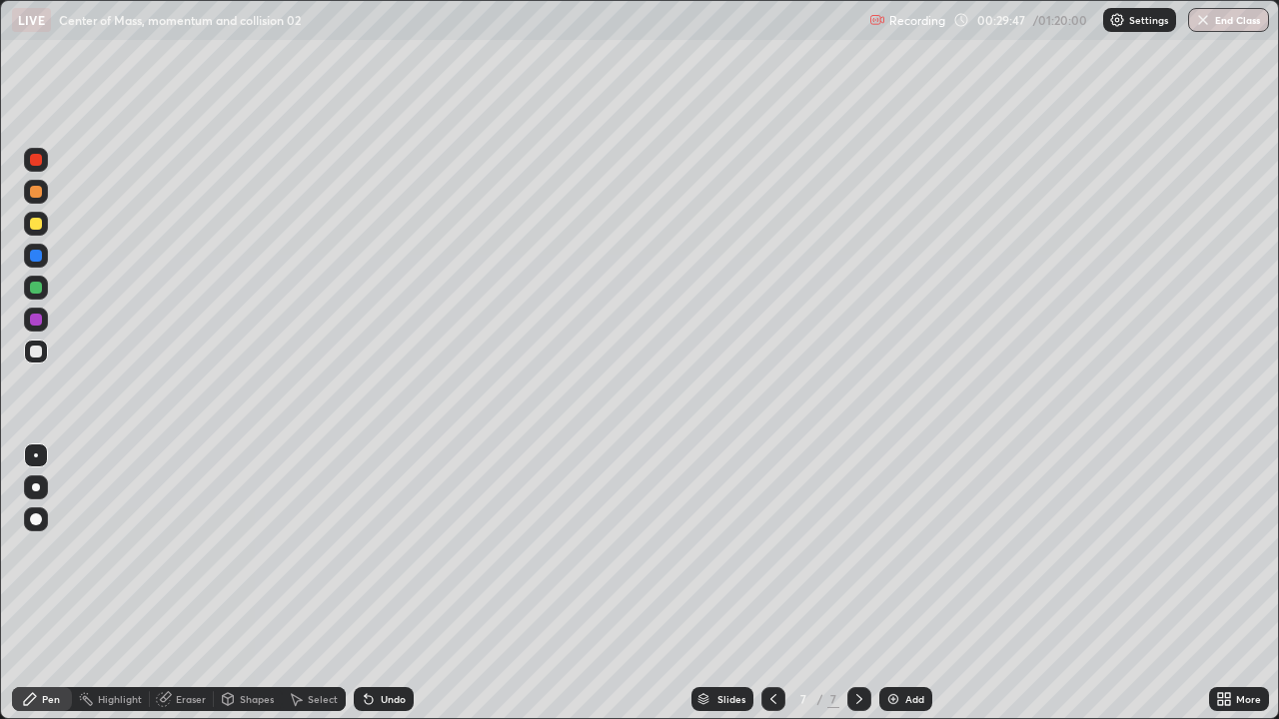
click at [382, 583] on div "Undo" at bounding box center [384, 699] width 60 height 24
click at [377, 583] on div "Undo" at bounding box center [384, 699] width 60 height 24
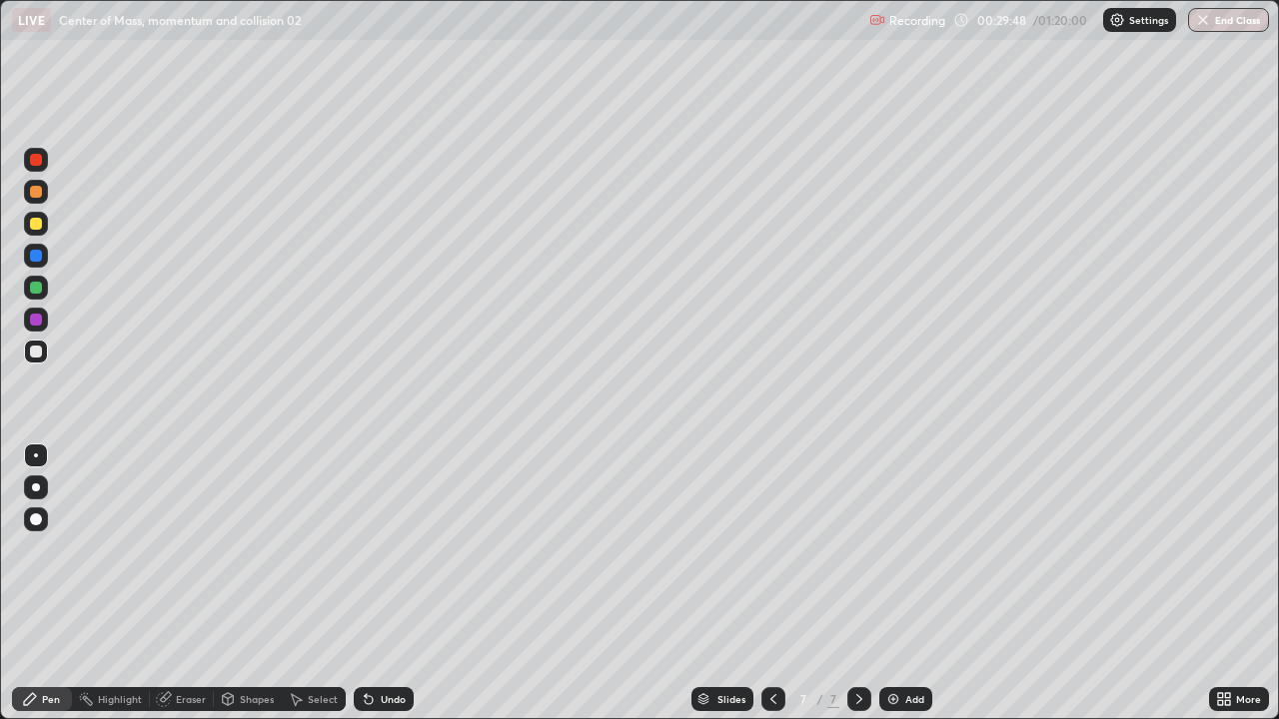
click at [381, 583] on div "Undo" at bounding box center [384, 699] width 60 height 24
click at [379, 583] on div "Undo" at bounding box center [384, 699] width 60 height 24
click at [374, 583] on div "Undo" at bounding box center [384, 699] width 60 height 24
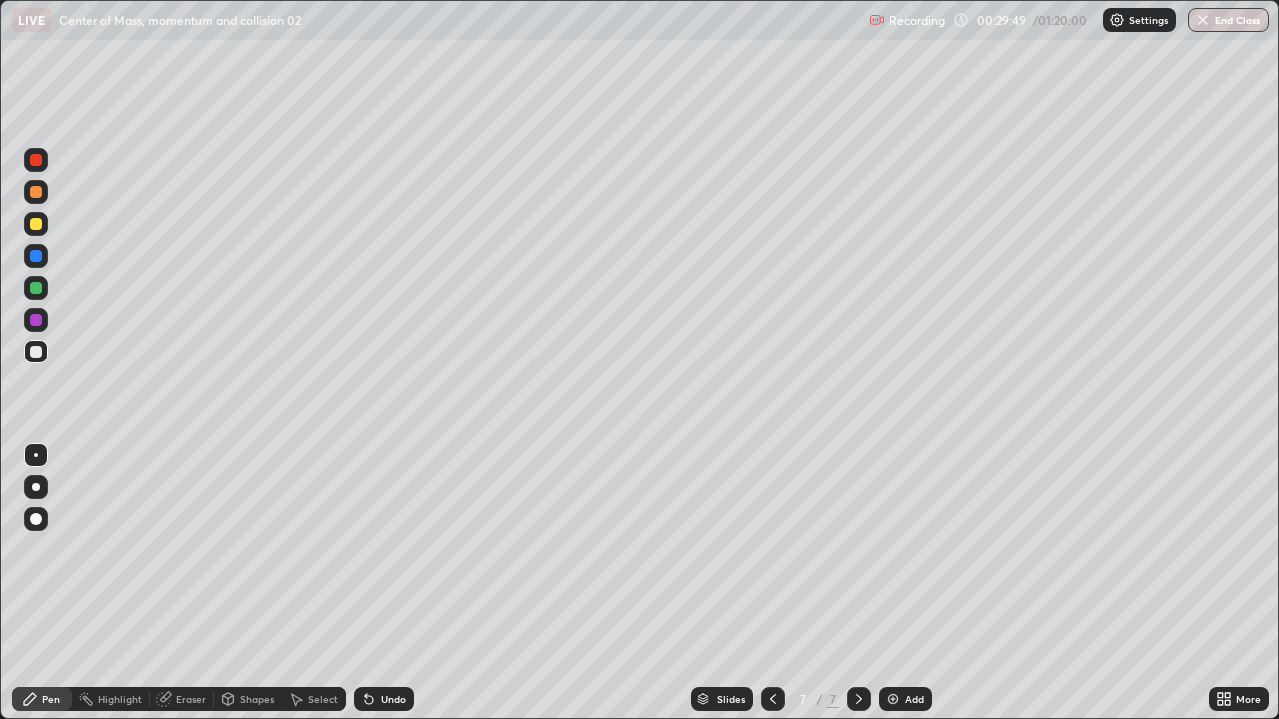
click at [373, 583] on icon at bounding box center [369, 699] width 16 height 16
click at [381, 583] on div "Undo" at bounding box center [384, 699] width 60 height 24
click at [384, 583] on div "Undo" at bounding box center [384, 699] width 60 height 24
click at [382, 583] on div "Undo" at bounding box center [384, 699] width 60 height 24
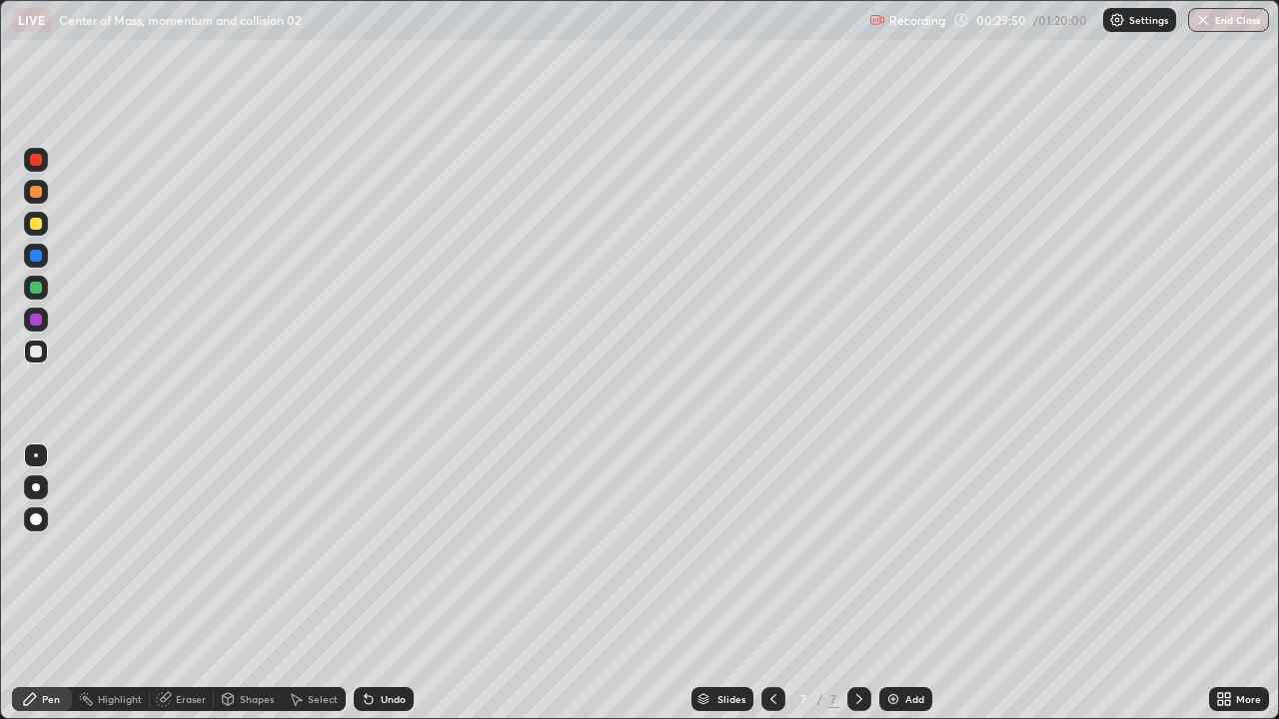
click at [379, 583] on div "Undo" at bounding box center [384, 699] width 60 height 24
click at [904, 583] on div "Add" at bounding box center [905, 699] width 53 height 24
click at [374, 583] on div "Undo" at bounding box center [384, 699] width 60 height 24
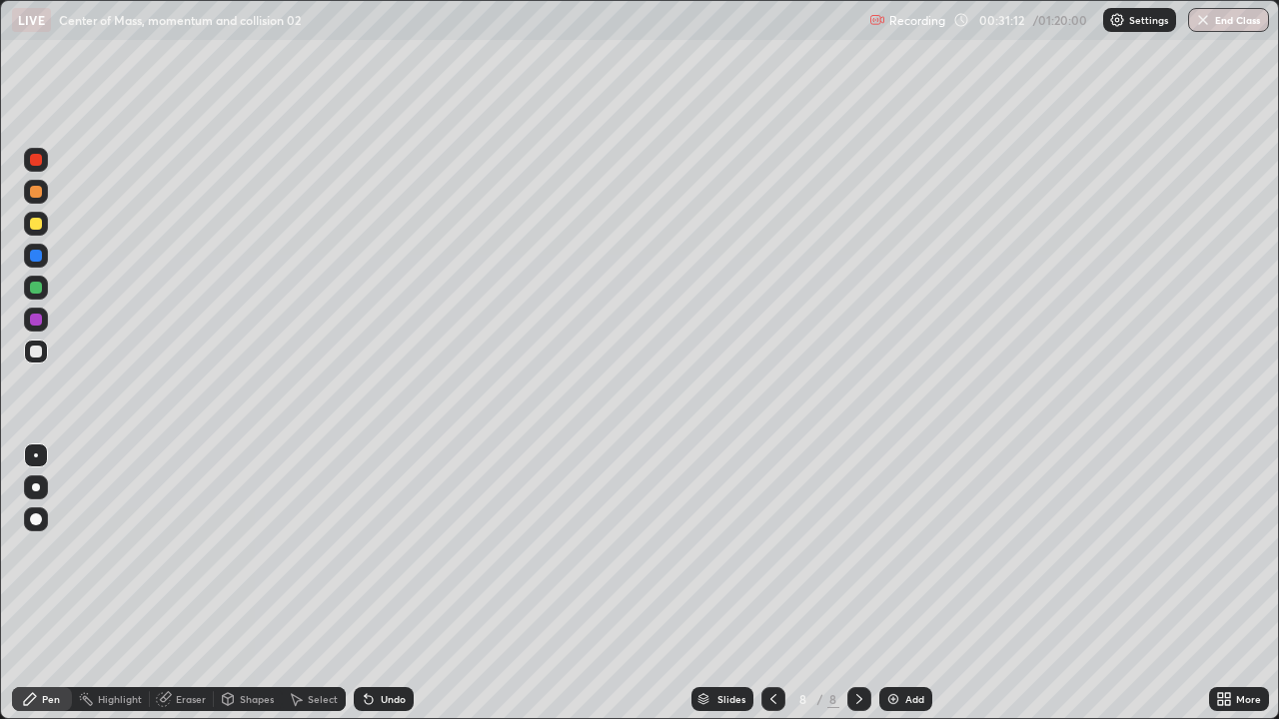
click at [381, 583] on div "Undo" at bounding box center [393, 699] width 25 height 10
click at [376, 583] on div "Undo" at bounding box center [384, 699] width 60 height 24
click at [365, 583] on icon at bounding box center [366, 695] width 2 height 2
click at [34, 227] on div at bounding box center [36, 224] width 12 height 12
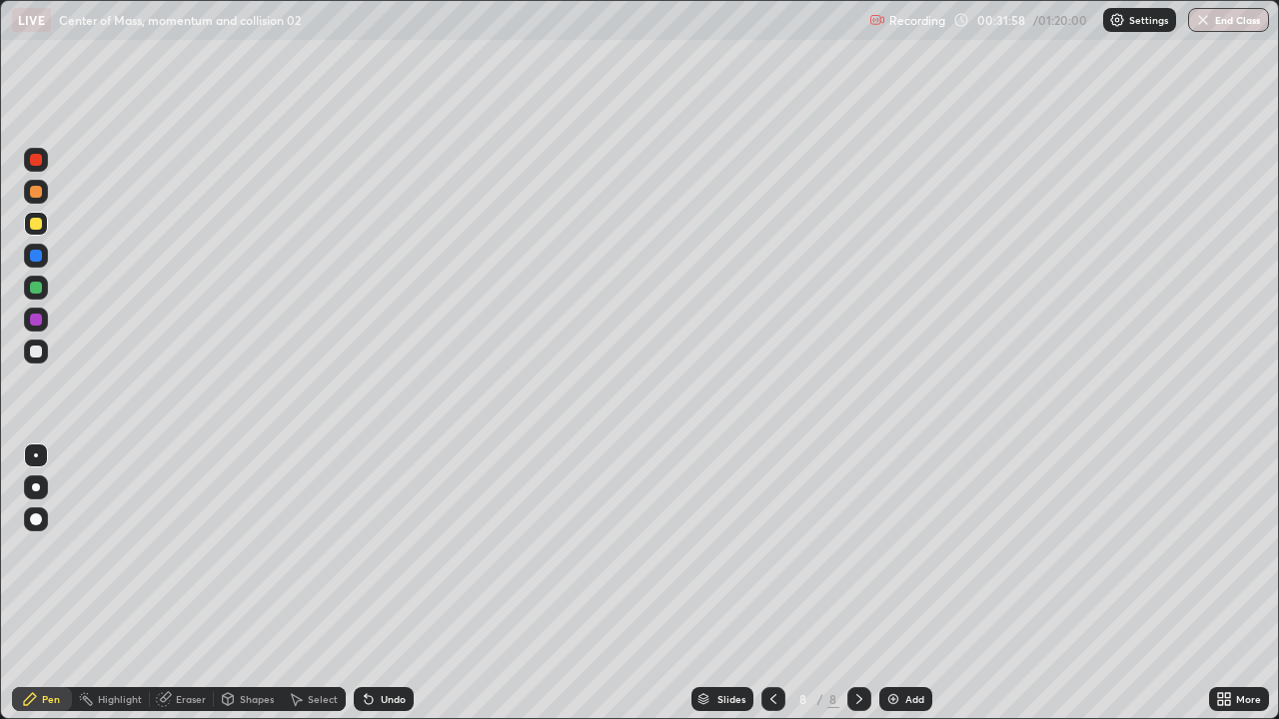
click at [44, 351] on div at bounding box center [36, 352] width 24 height 24
click at [35, 219] on div at bounding box center [36, 224] width 12 height 12
click at [770, 583] on icon at bounding box center [773, 699] width 6 height 10
click at [770, 583] on icon at bounding box center [773, 699] width 16 height 16
click at [860, 583] on icon at bounding box center [859, 699] width 16 height 16
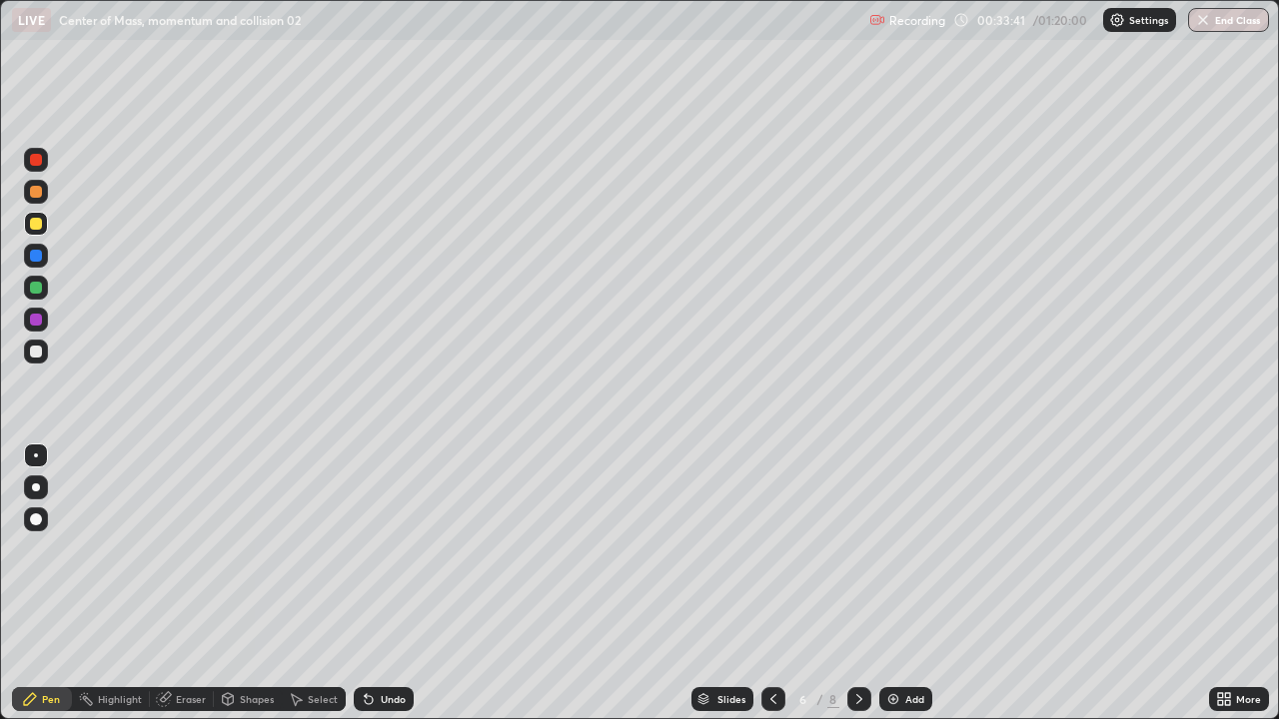
click at [860, 583] on icon at bounding box center [859, 699] width 16 height 16
click at [389, 583] on div "Undo" at bounding box center [393, 699] width 25 height 10
click at [383, 583] on div "Undo" at bounding box center [384, 699] width 60 height 24
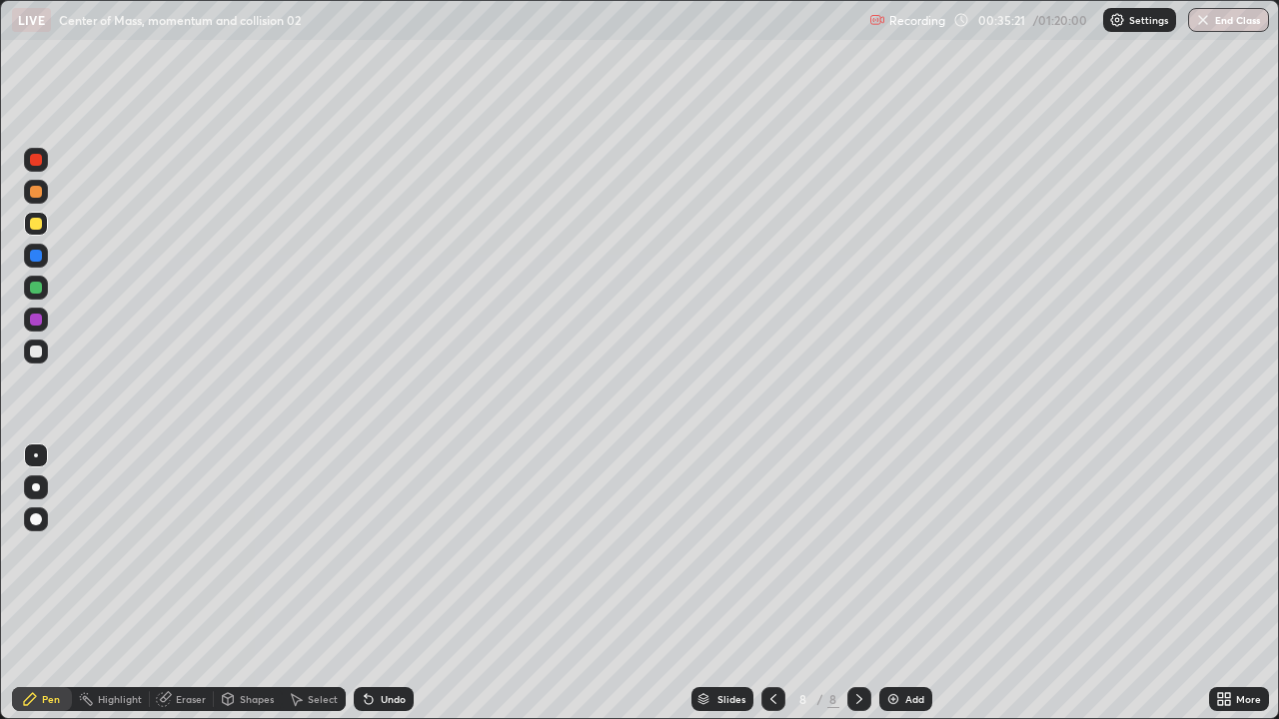
click at [384, 583] on div "Undo" at bounding box center [384, 699] width 60 height 24
click at [383, 583] on div "Undo" at bounding box center [384, 699] width 60 height 24
click at [382, 583] on div "Undo" at bounding box center [384, 699] width 60 height 24
click at [380, 583] on div "Undo" at bounding box center [384, 699] width 60 height 24
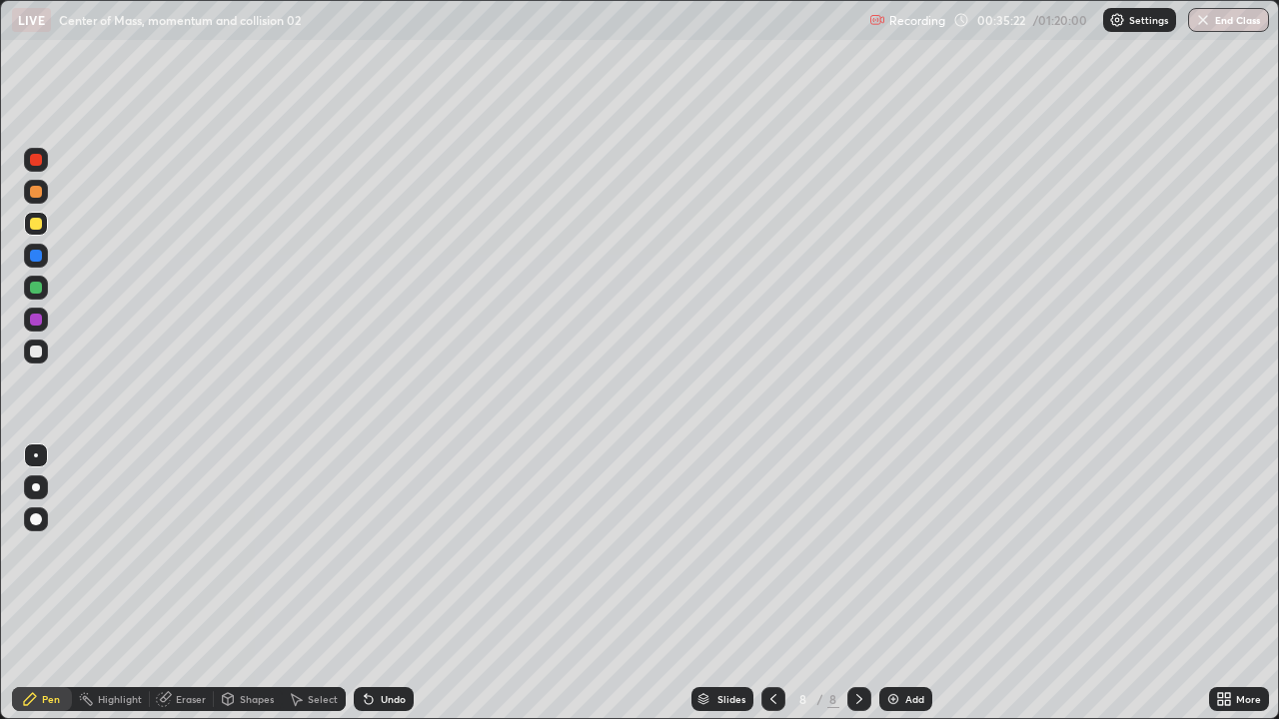
click at [381, 583] on div "Undo" at bounding box center [393, 699] width 25 height 10
click at [374, 583] on icon at bounding box center [369, 699] width 16 height 16
click at [388, 583] on div "Undo" at bounding box center [384, 699] width 60 height 24
click at [771, 583] on icon at bounding box center [773, 699] width 16 height 16
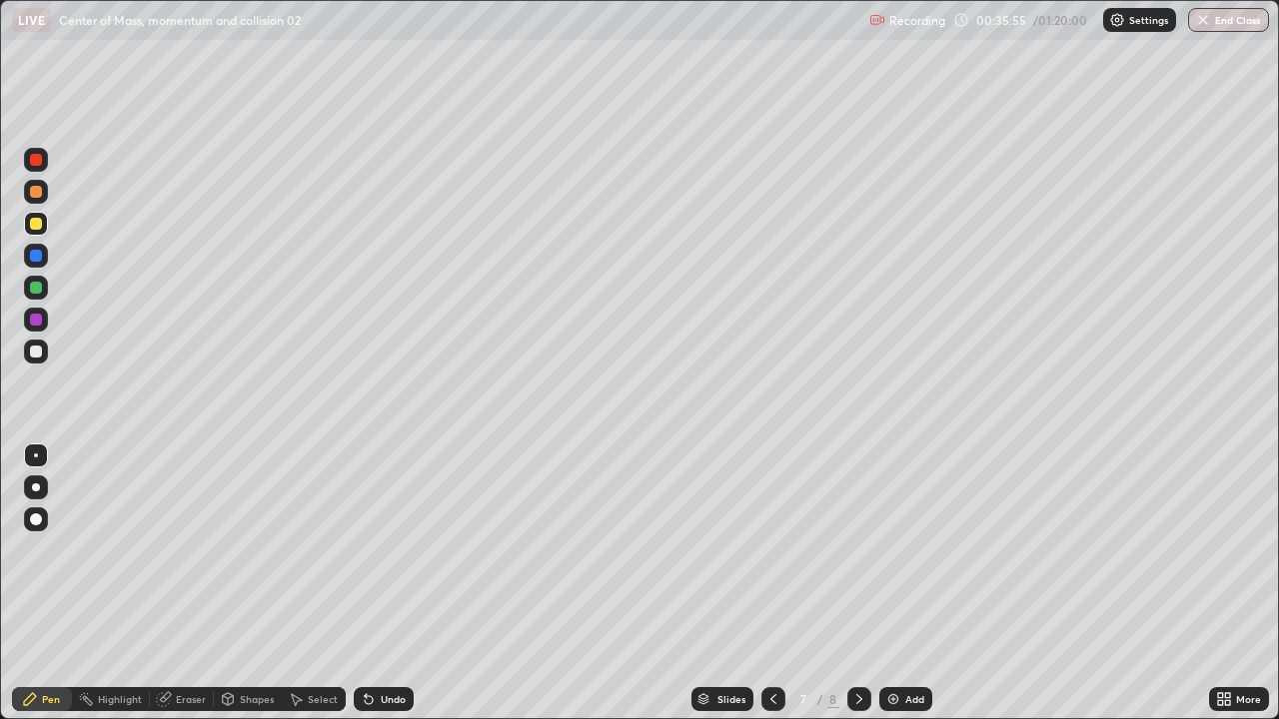
click at [771, 583] on icon at bounding box center [773, 699] width 16 height 16
click at [857, 583] on icon at bounding box center [859, 699] width 16 height 16
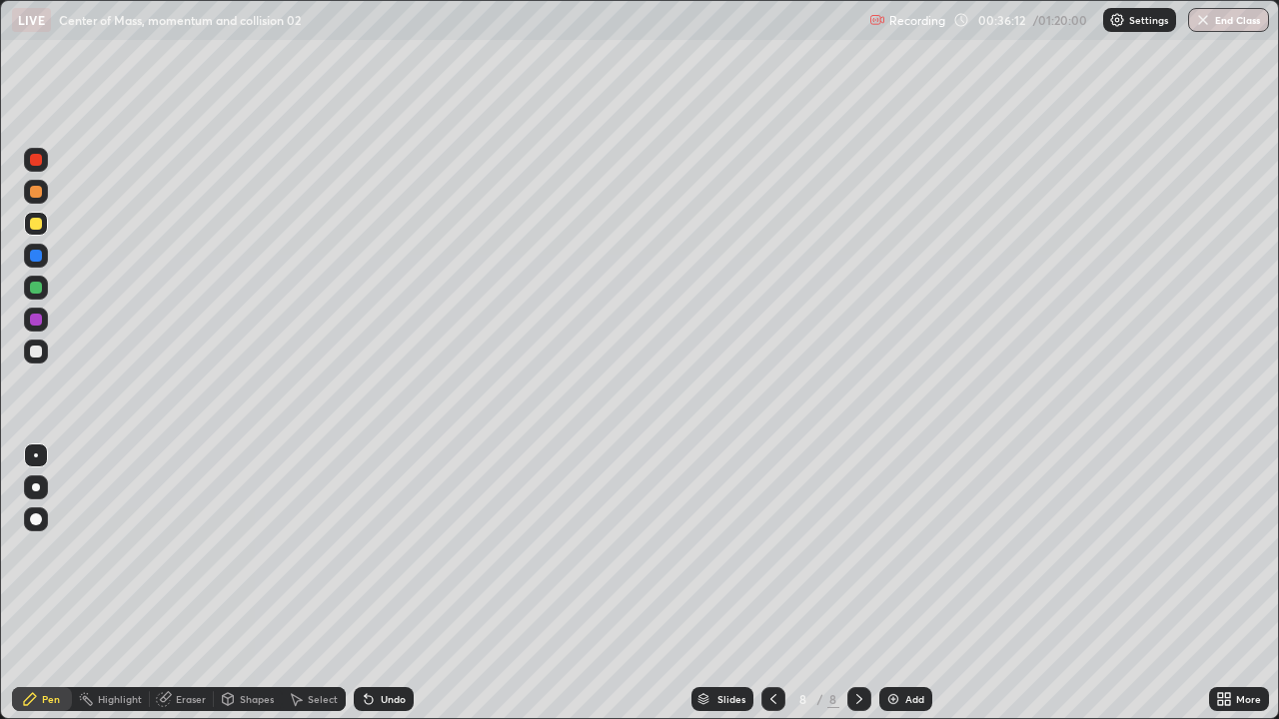
click at [855, 583] on div at bounding box center [859, 699] width 24 height 24
click at [848, 583] on div at bounding box center [859, 699] width 24 height 24
click at [890, 583] on img at bounding box center [893, 699] width 16 height 16
click at [385, 583] on div "Undo" at bounding box center [384, 699] width 60 height 24
click at [381, 583] on div "Undo" at bounding box center [384, 699] width 60 height 24
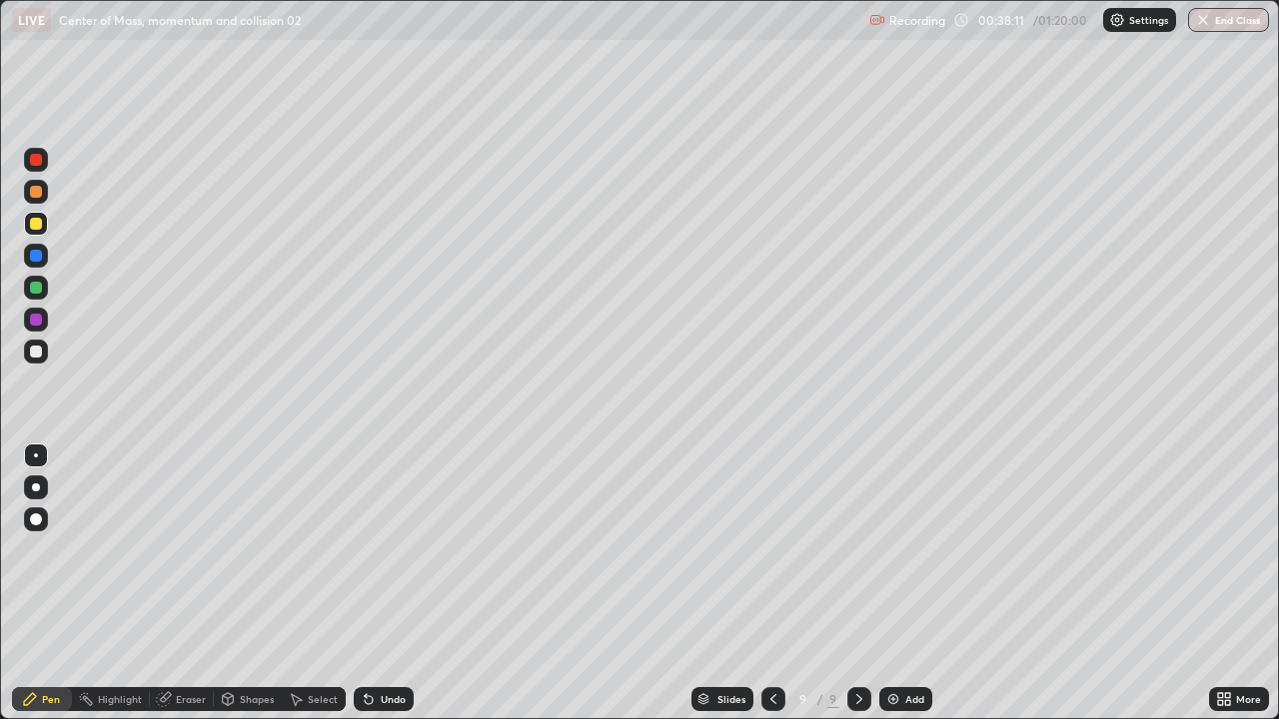
click at [373, 583] on div "Undo" at bounding box center [384, 699] width 60 height 24
click at [370, 583] on div "Undo" at bounding box center [384, 699] width 60 height 24
click at [381, 583] on div "Undo" at bounding box center [393, 699] width 25 height 10
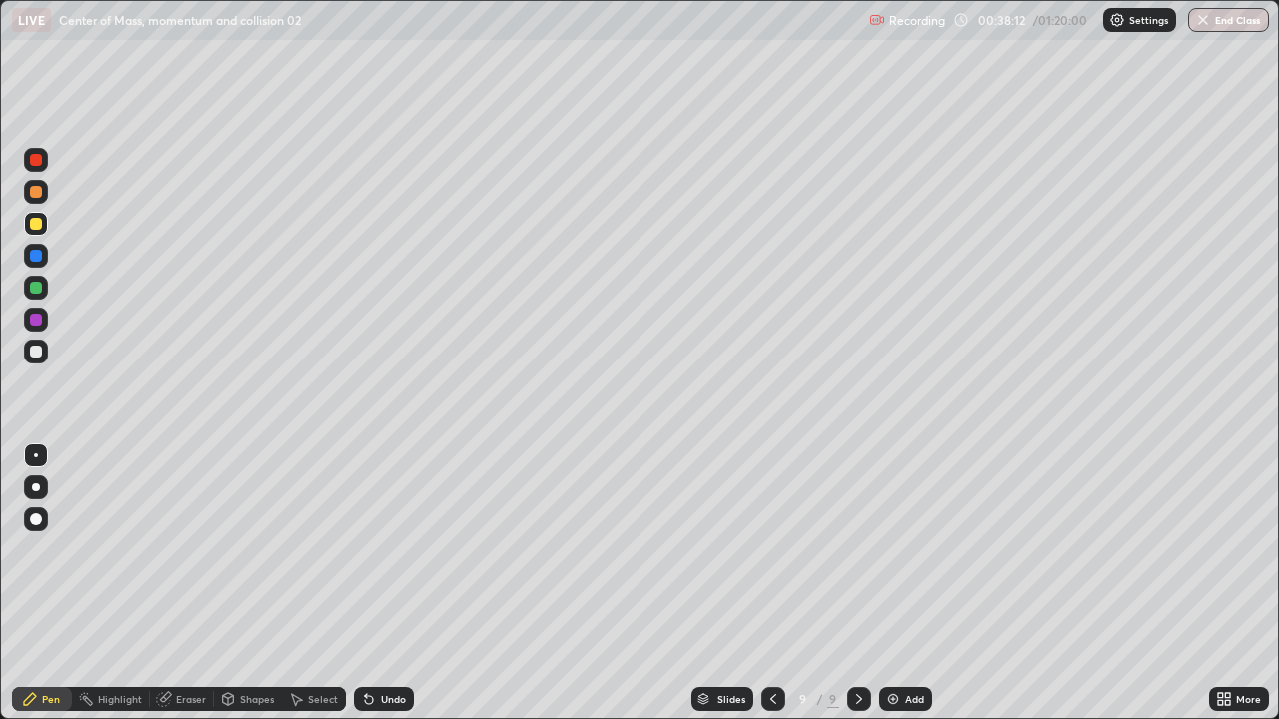
click at [381, 583] on div "Undo" at bounding box center [393, 699] width 25 height 10
click at [385, 583] on div "Undo" at bounding box center [393, 699] width 25 height 10
click at [384, 583] on div "Undo" at bounding box center [393, 699] width 25 height 10
click at [381, 583] on div "Undo" at bounding box center [393, 699] width 25 height 10
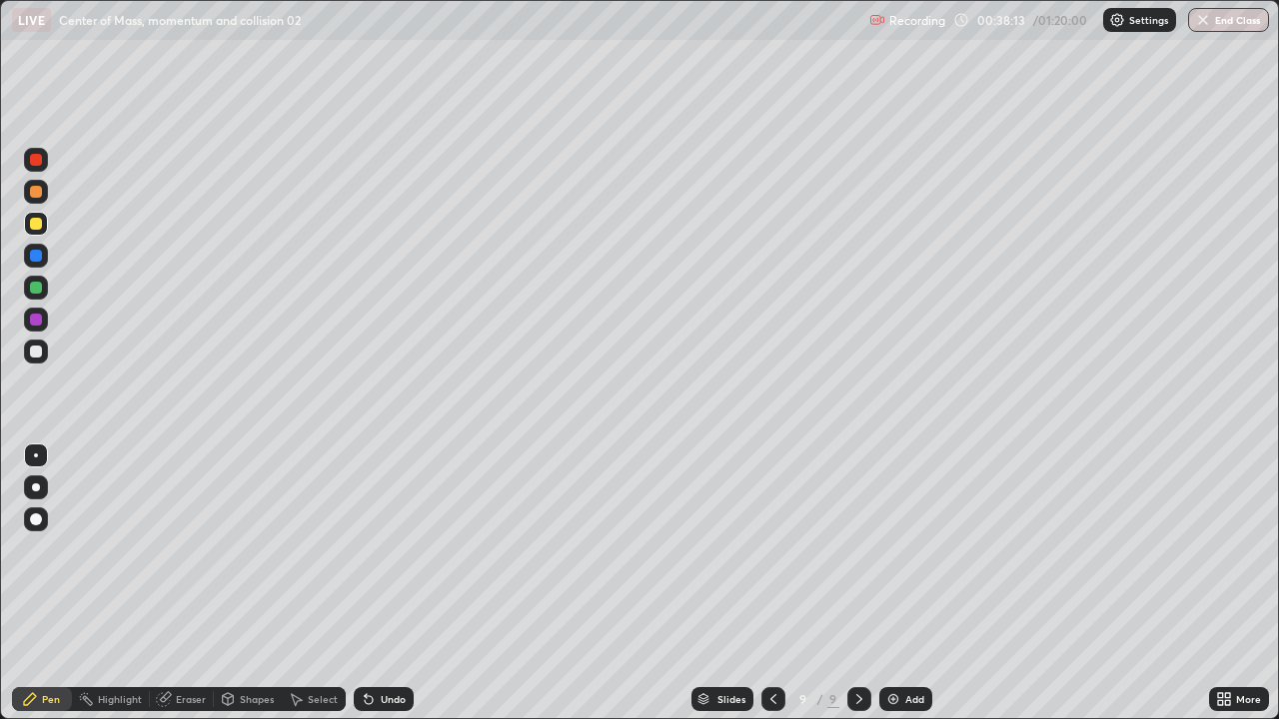
click at [381, 583] on div "Undo" at bounding box center [393, 699] width 25 height 10
click at [384, 583] on div "Undo" at bounding box center [393, 699] width 25 height 10
click at [383, 583] on div "Undo" at bounding box center [393, 699] width 25 height 10
click at [387, 583] on div "Undo" at bounding box center [393, 699] width 25 height 10
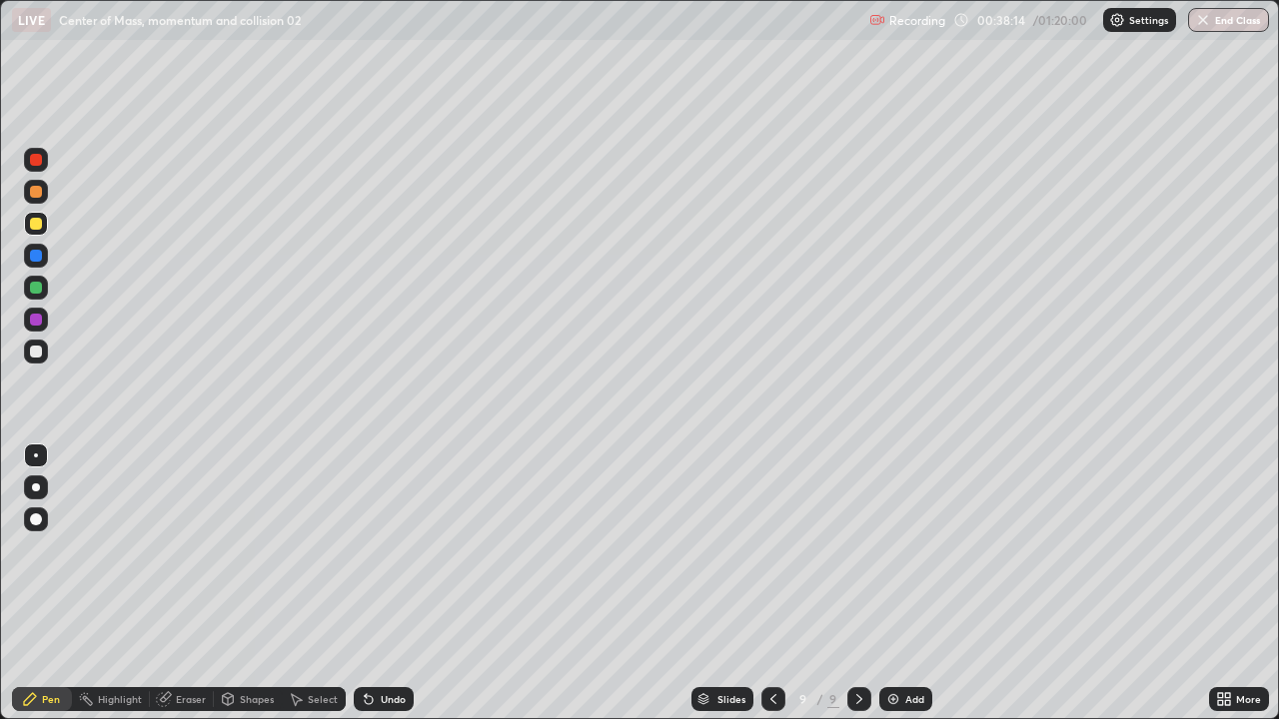
click at [387, 583] on div "Undo" at bounding box center [393, 699] width 25 height 10
click at [381, 583] on div "Undo" at bounding box center [393, 699] width 25 height 10
click at [386, 583] on div "Undo" at bounding box center [384, 699] width 60 height 24
click at [914, 583] on div "Add" at bounding box center [905, 699] width 53 height 24
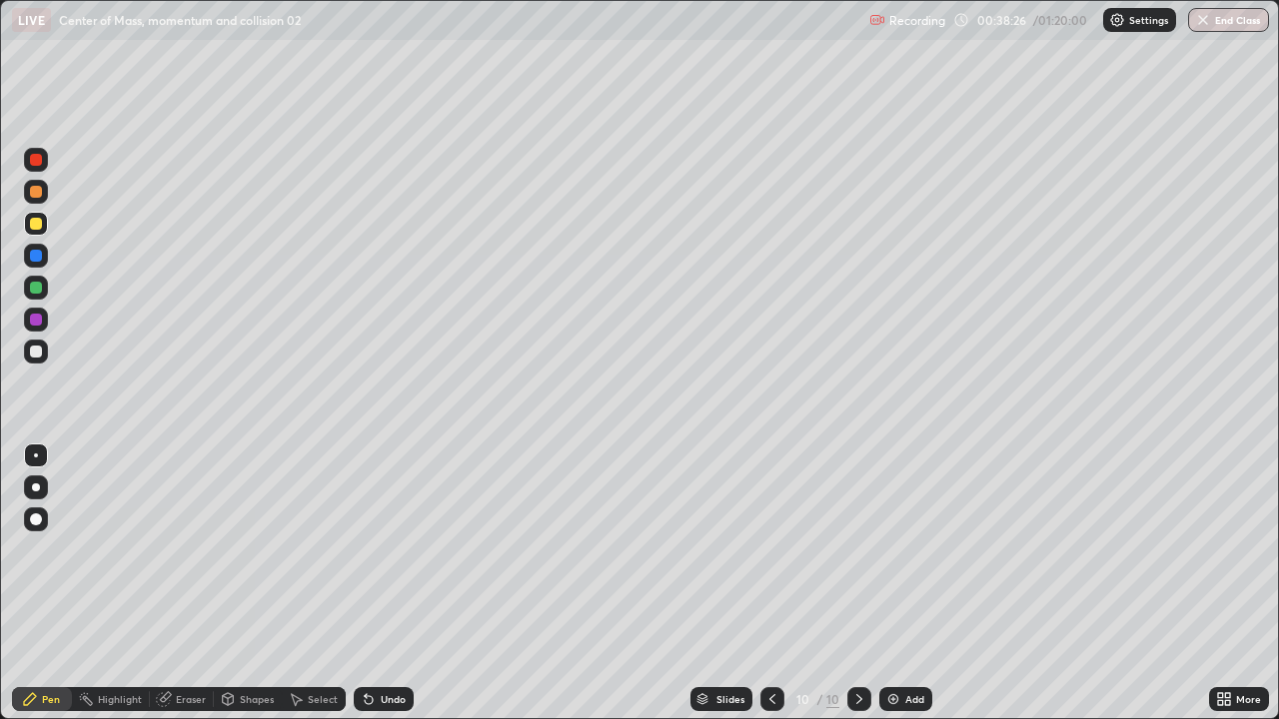
click at [42, 362] on div at bounding box center [36, 352] width 24 height 24
click at [390, 583] on div "Undo" at bounding box center [393, 699] width 25 height 10
click at [391, 583] on div "Undo" at bounding box center [393, 699] width 25 height 10
click at [390, 583] on div "Undo" at bounding box center [393, 699] width 25 height 10
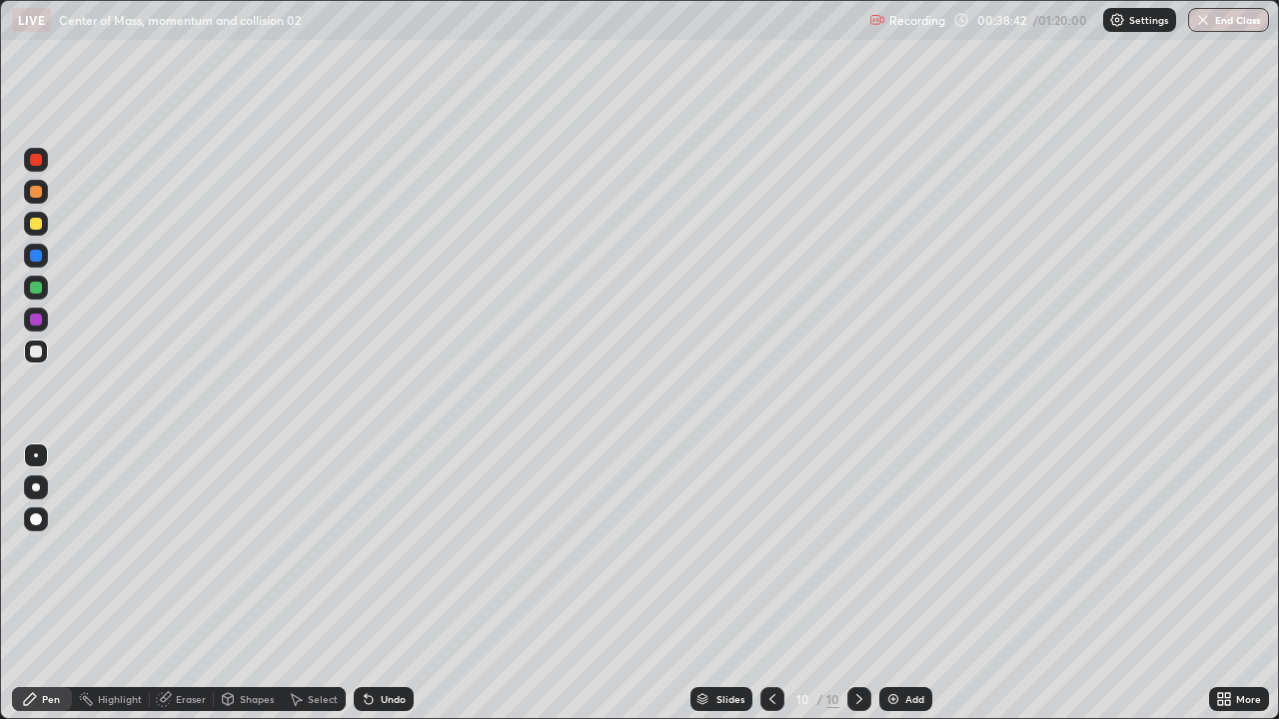
click at [388, 583] on div "Undo" at bounding box center [393, 699] width 25 height 10
click at [383, 583] on div "Undo" at bounding box center [384, 699] width 60 height 24
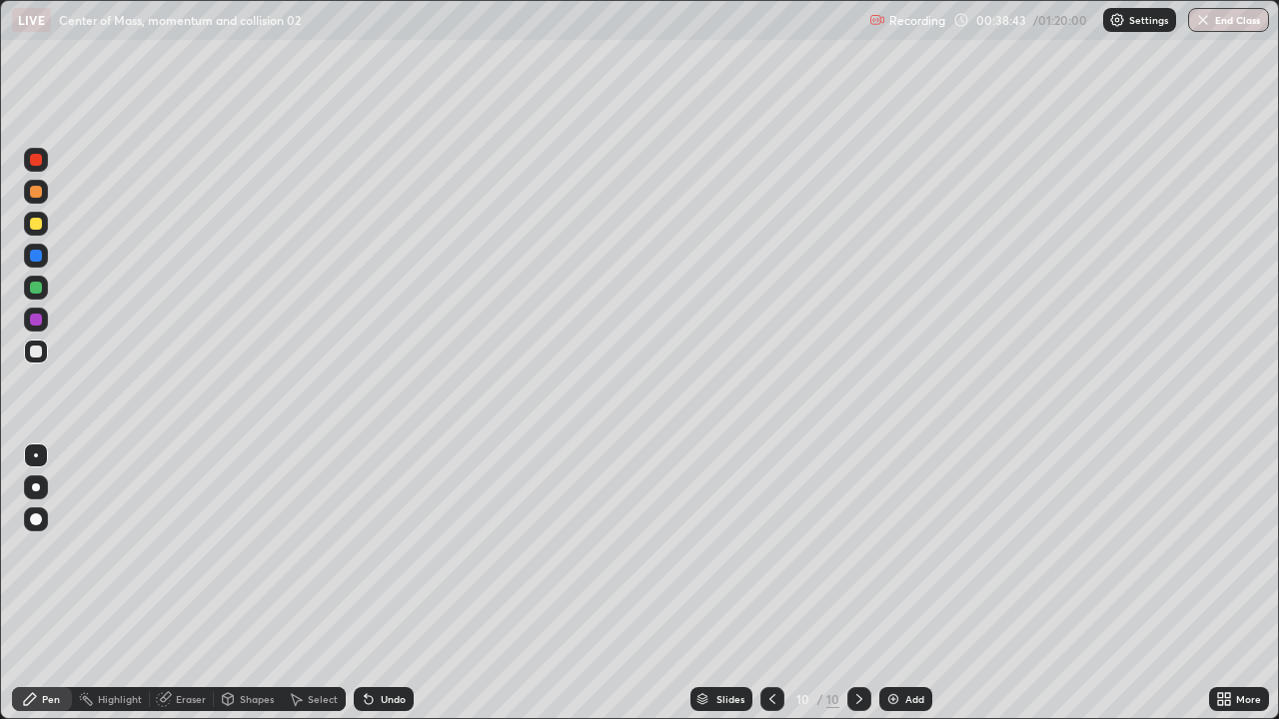
click at [383, 583] on div "Undo" at bounding box center [384, 699] width 60 height 24
click at [375, 583] on div "Undo" at bounding box center [384, 699] width 60 height 24
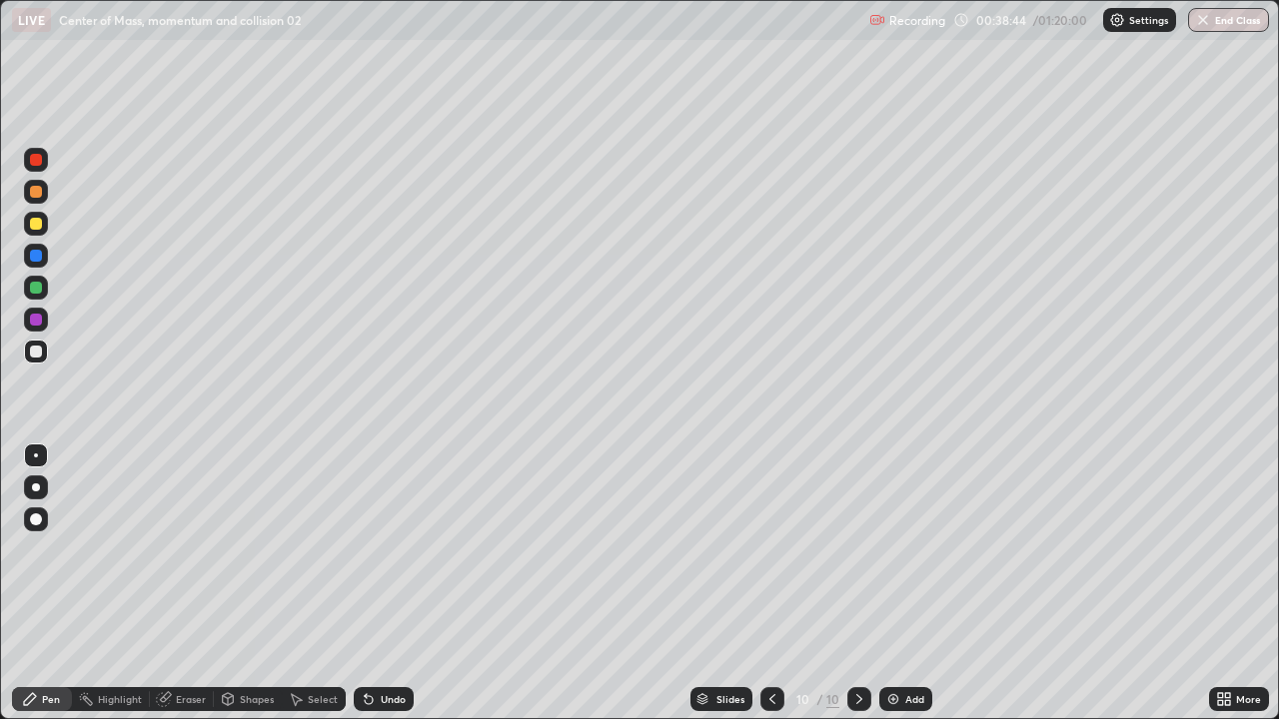
click at [374, 583] on div "Undo" at bounding box center [384, 699] width 60 height 24
click at [393, 583] on div "Undo" at bounding box center [393, 699] width 25 height 10
click at [48, 227] on div at bounding box center [36, 224] width 32 height 32
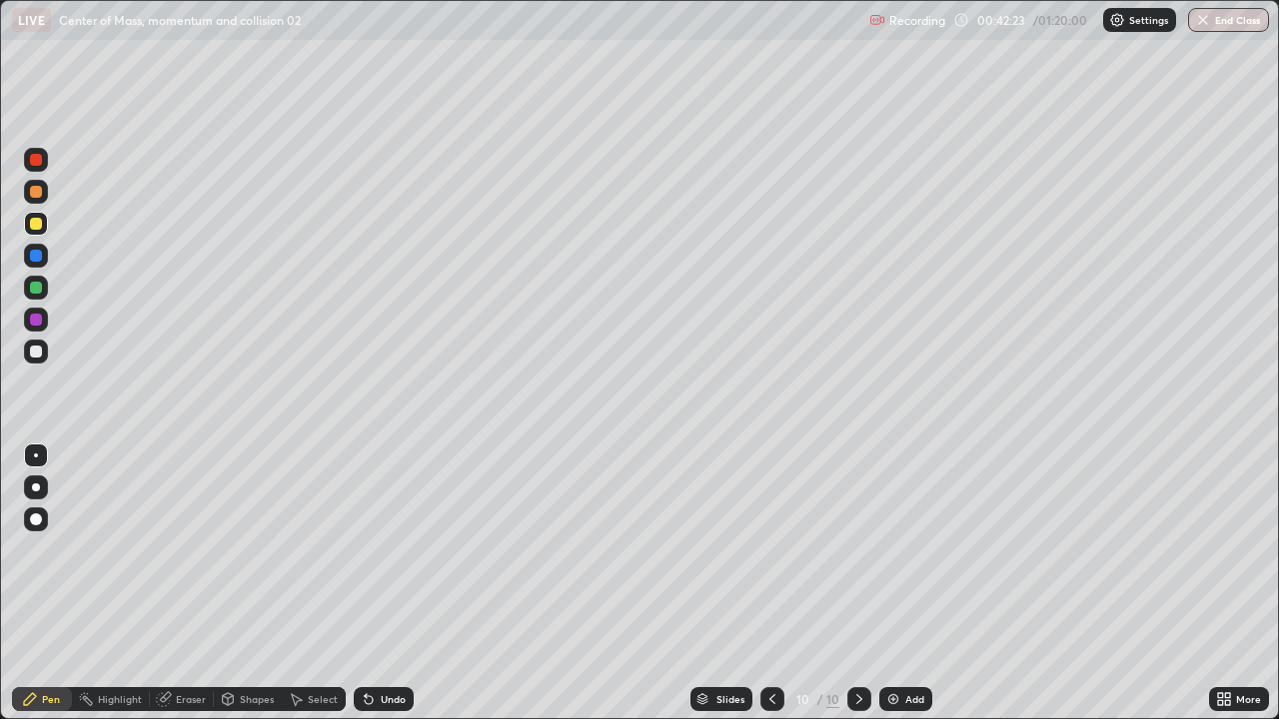
click at [896, 583] on img at bounding box center [893, 699] width 16 height 16
click at [40, 360] on div at bounding box center [36, 352] width 24 height 24
click at [381, 583] on div "Undo" at bounding box center [393, 699] width 25 height 10
click at [365, 583] on icon at bounding box center [366, 695] width 2 height 2
click at [375, 583] on div "Undo" at bounding box center [384, 699] width 60 height 24
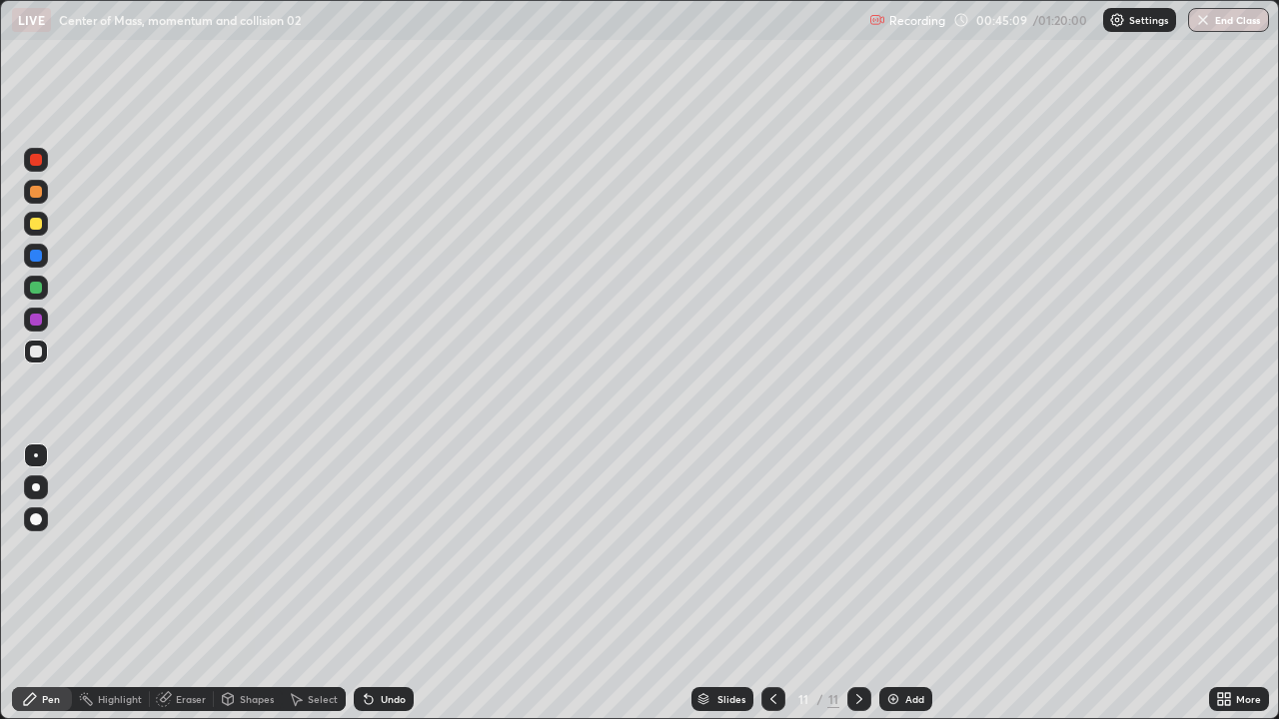
click at [46, 225] on div at bounding box center [36, 224] width 24 height 24
click at [381, 583] on div "Undo" at bounding box center [393, 699] width 25 height 10
click at [392, 583] on div "Undo" at bounding box center [384, 699] width 60 height 24
click at [398, 583] on div "Undo" at bounding box center [384, 699] width 60 height 24
click at [365, 583] on icon at bounding box center [366, 695] width 2 height 2
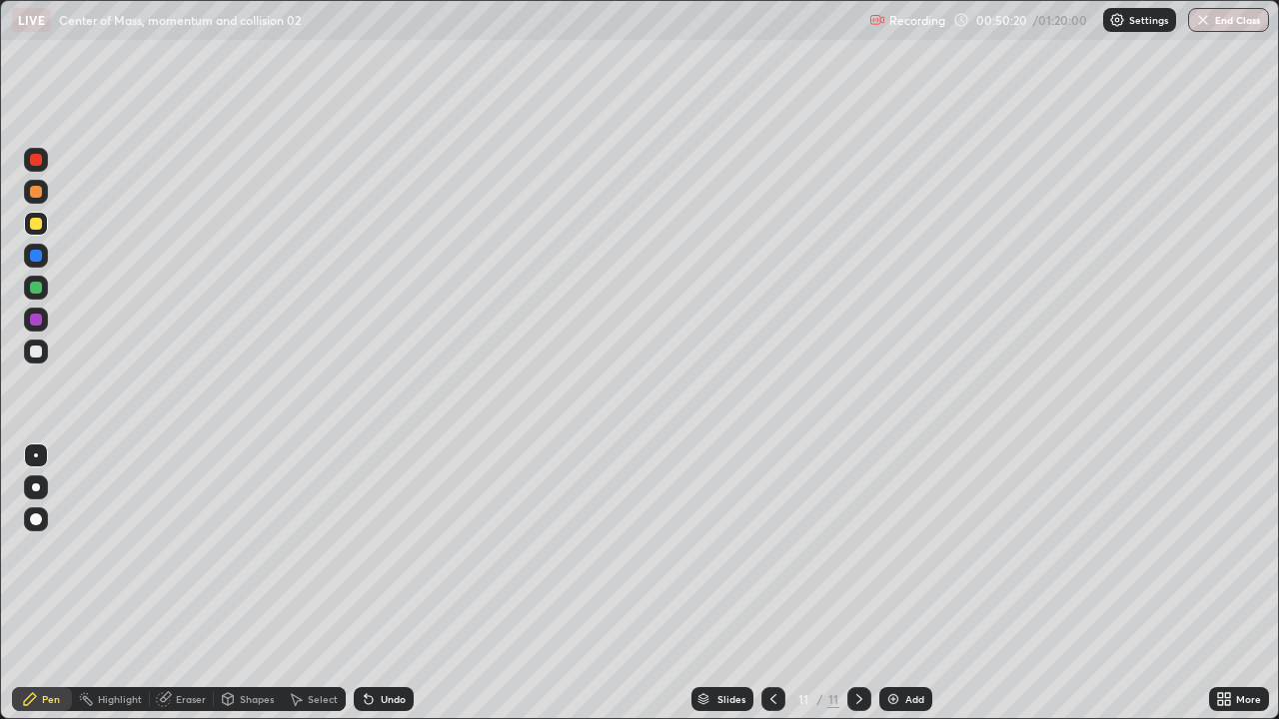
click at [906, 583] on div "Add" at bounding box center [914, 699] width 19 height 10
click at [35, 354] on div at bounding box center [36, 352] width 12 height 12
click at [44, 286] on div at bounding box center [36, 288] width 24 height 24
click at [43, 353] on div at bounding box center [36, 352] width 24 height 24
click at [889, 583] on div "Add" at bounding box center [905, 699] width 53 height 24
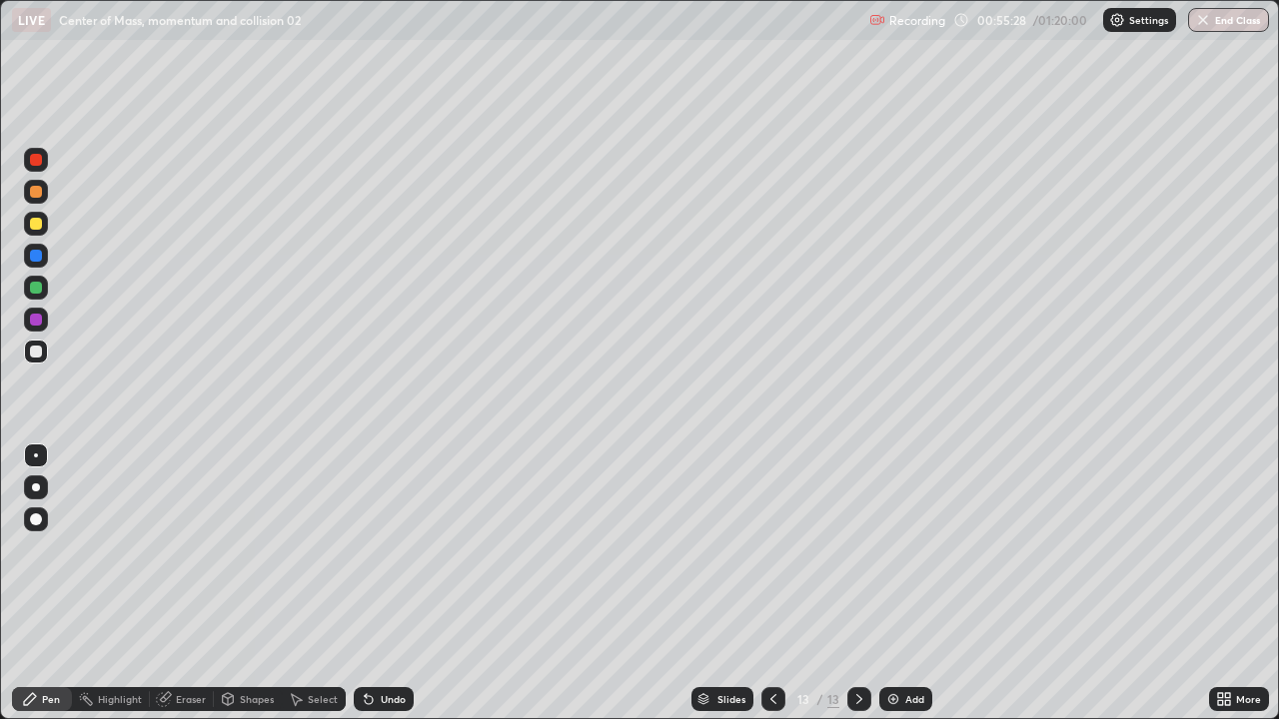
click at [36, 225] on div at bounding box center [36, 224] width 12 height 12
click at [42, 229] on div at bounding box center [36, 224] width 24 height 24
click at [42, 195] on div at bounding box center [36, 192] width 24 height 24
click at [403, 583] on div "Undo" at bounding box center [384, 699] width 60 height 24
click at [397, 583] on div "Undo" at bounding box center [393, 699] width 25 height 10
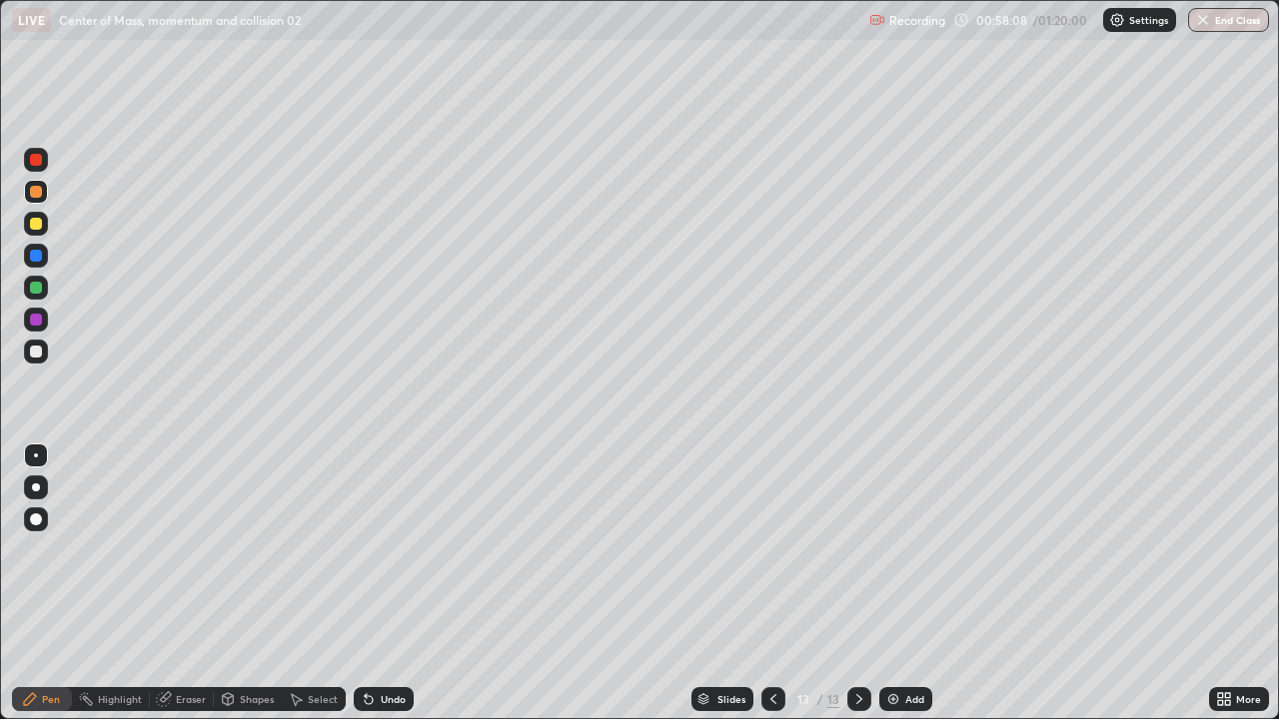
click at [406, 583] on div "Undo" at bounding box center [384, 699] width 60 height 24
click at [400, 583] on div "Undo" at bounding box center [393, 699] width 25 height 10
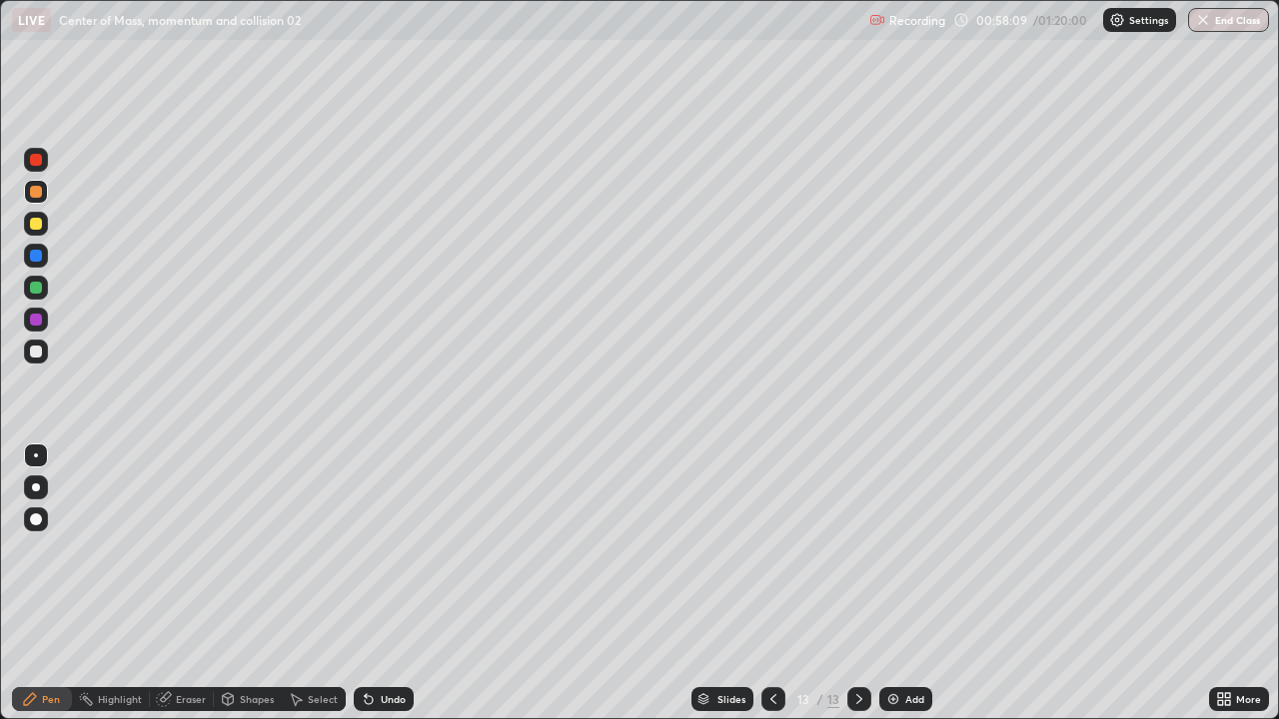
click at [397, 583] on div "Undo" at bounding box center [393, 699] width 25 height 10
click at [402, 583] on div "Undo" at bounding box center [384, 699] width 60 height 24
click at [400, 583] on div "Undo" at bounding box center [384, 699] width 60 height 24
click at [400, 583] on div "Undo" at bounding box center [380, 699] width 68 height 40
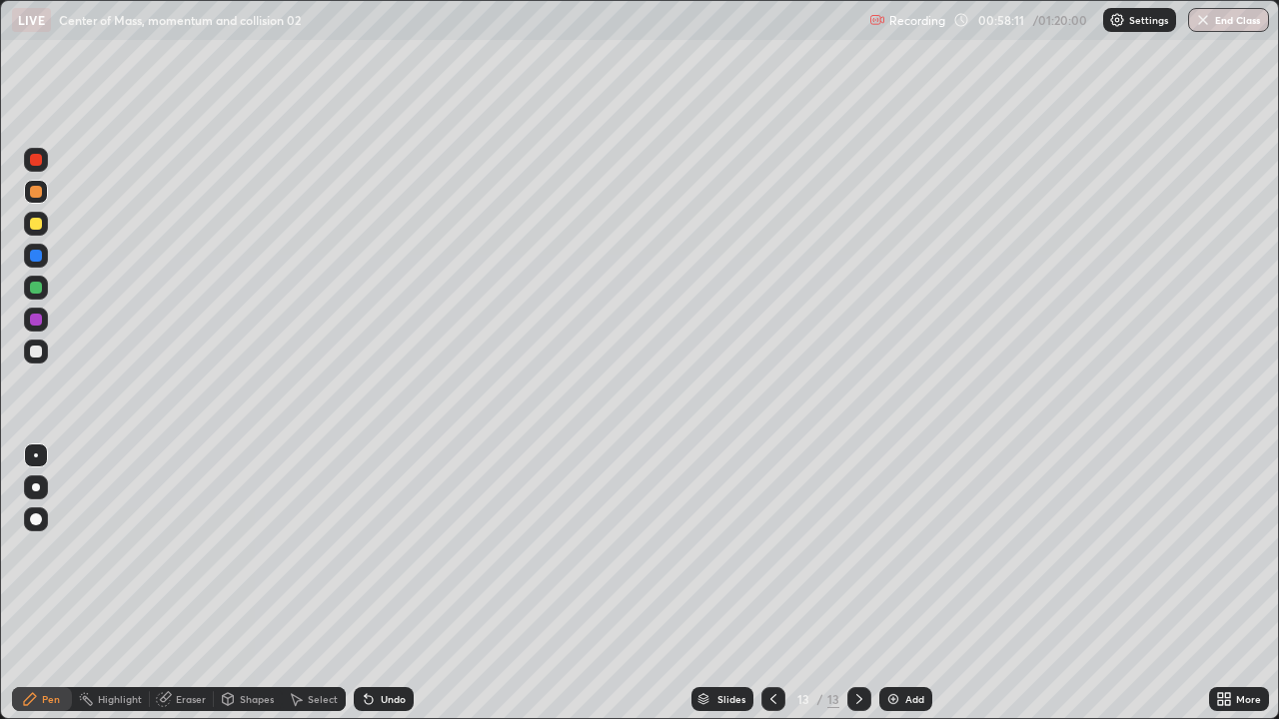
click at [405, 583] on div "Undo" at bounding box center [380, 699] width 68 height 40
click at [402, 583] on div "Undo" at bounding box center [384, 699] width 60 height 24
click at [381, 583] on div "Undo" at bounding box center [393, 699] width 25 height 10
click at [376, 583] on div "Undo" at bounding box center [384, 699] width 60 height 24
click at [366, 583] on icon at bounding box center [369, 700] width 8 height 8
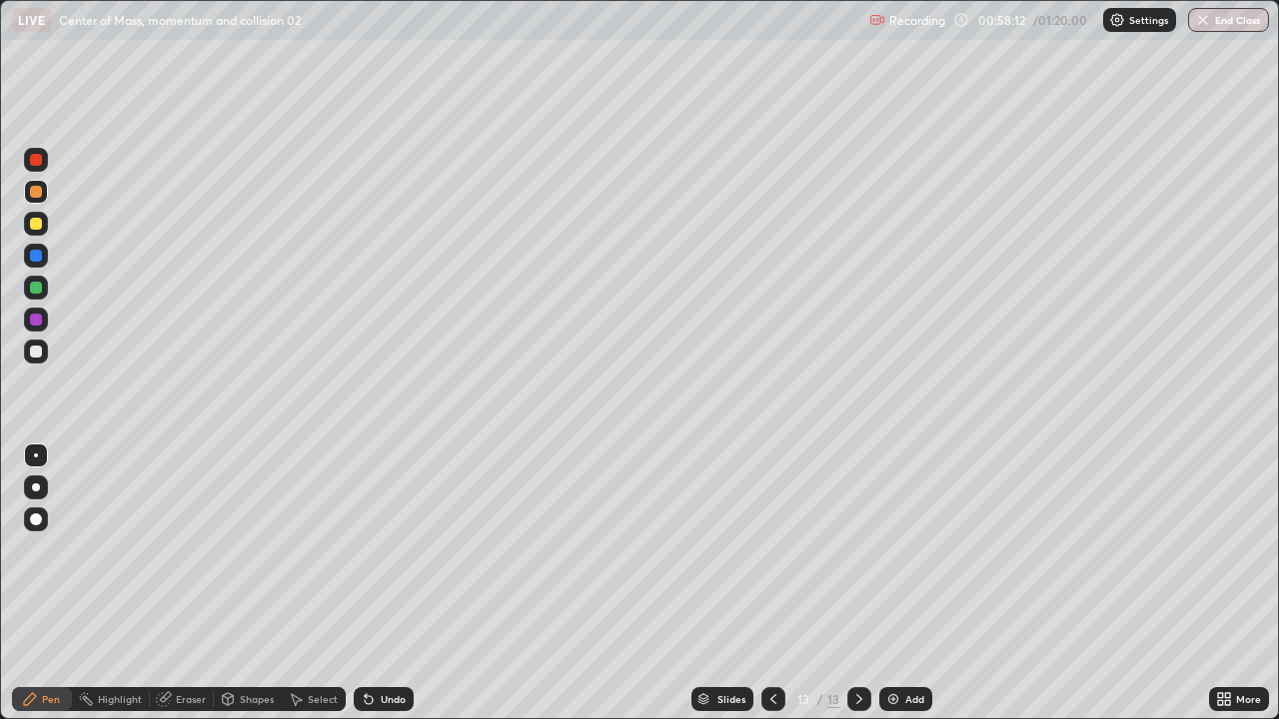
click at [366, 583] on icon at bounding box center [369, 700] width 8 height 8
click at [381, 583] on div "Undo" at bounding box center [393, 699] width 25 height 10
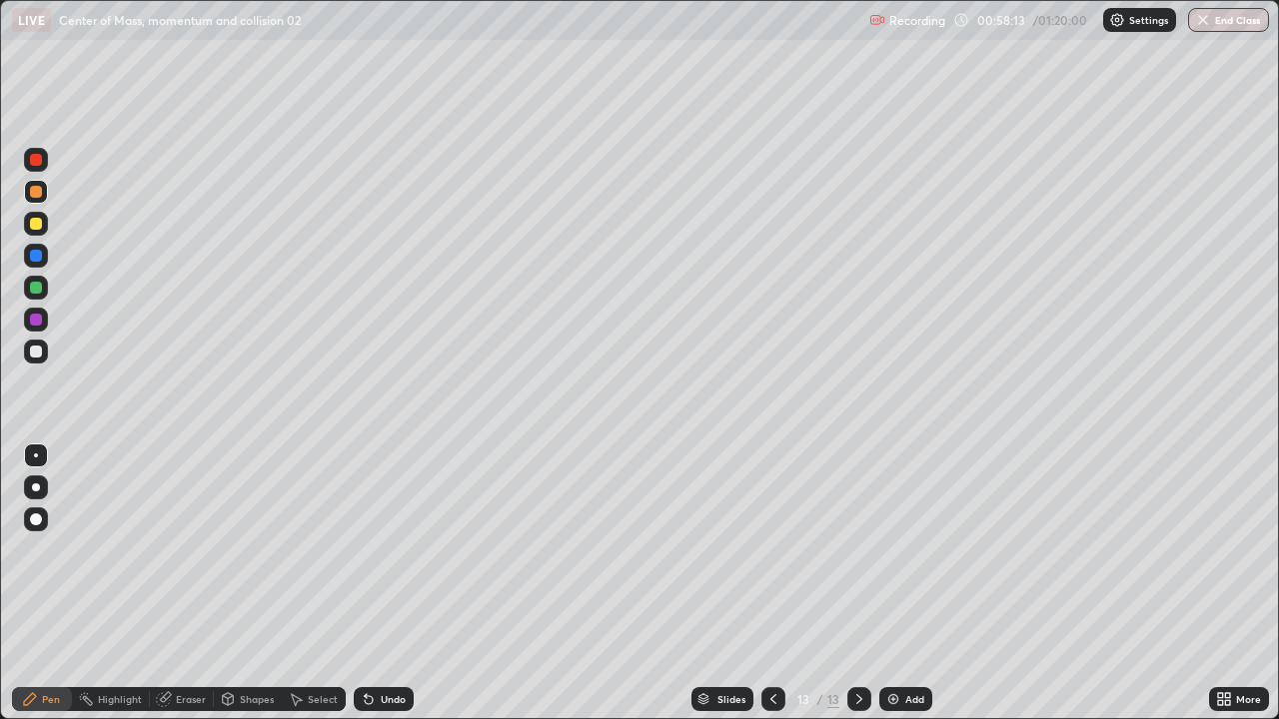
click at [382, 583] on div "Undo" at bounding box center [384, 699] width 60 height 24
click at [375, 583] on div "Undo" at bounding box center [384, 699] width 60 height 24
click at [368, 583] on icon at bounding box center [369, 700] width 8 height 8
click at [376, 583] on div "Undo" at bounding box center [384, 699] width 60 height 24
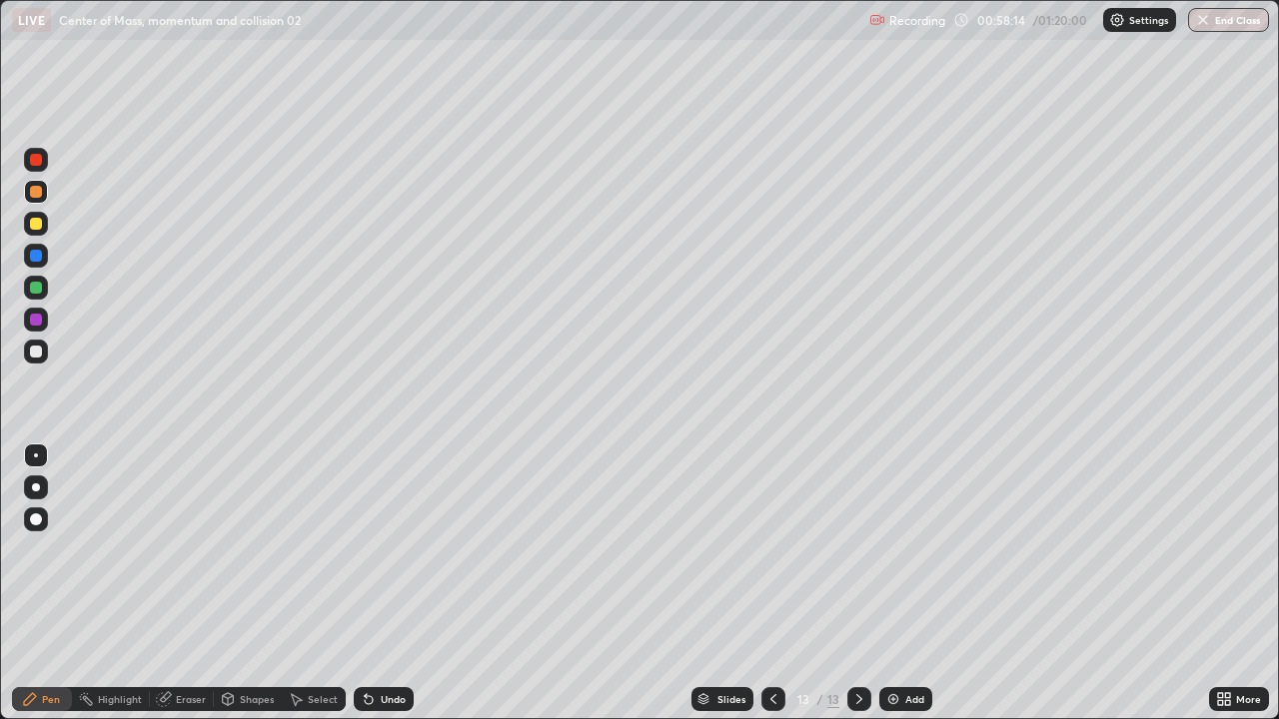
click at [376, 583] on div "Undo" at bounding box center [384, 699] width 60 height 24
click at [377, 583] on div "Undo" at bounding box center [384, 699] width 60 height 24
click at [375, 583] on div "Undo" at bounding box center [384, 699] width 60 height 24
click at [762, 583] on div at bounding box center [773, 699] width 24 height 24
click at [764, 583] on div at bounding box center [773, 699] width 24 height 24
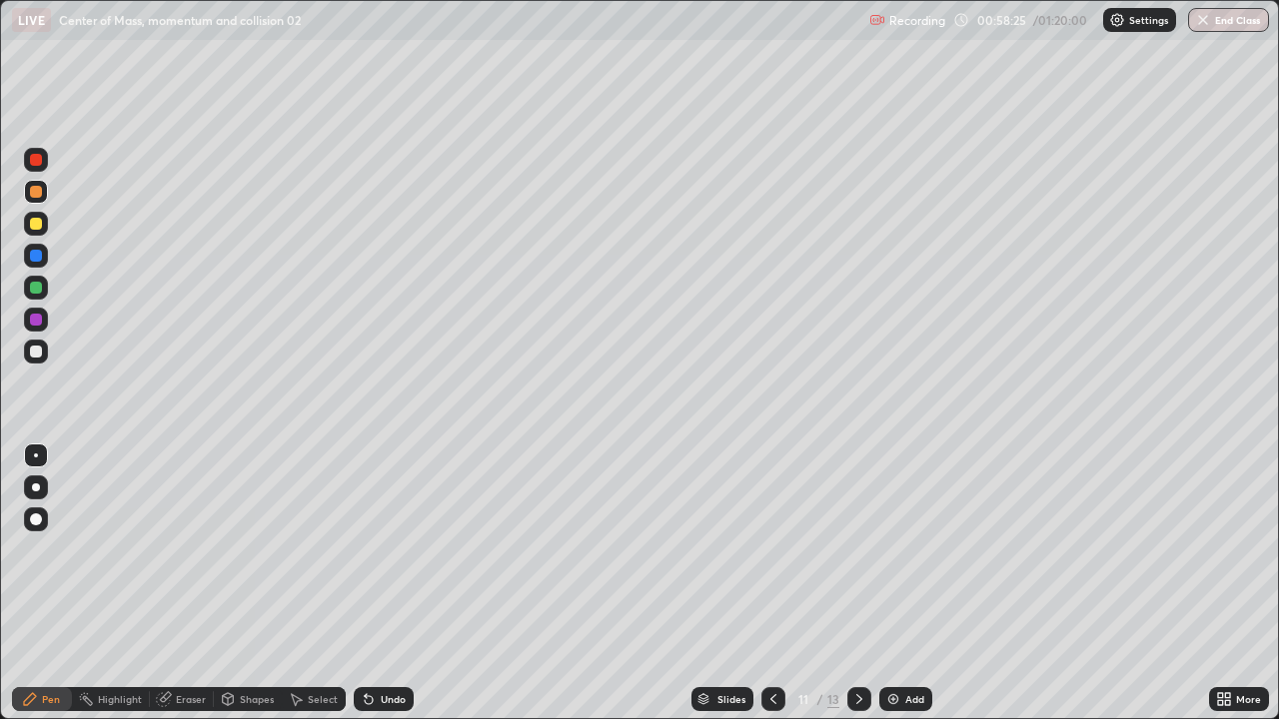
click at [857, 583] on icon at bounding box center [859, 699] width 6 height 10
click at [37, 160] on div at bounding box center [36, 160] width 12 height 12
click at [381, 583] on div "Undo" at bounding box center [393, 699] width 25 height 10
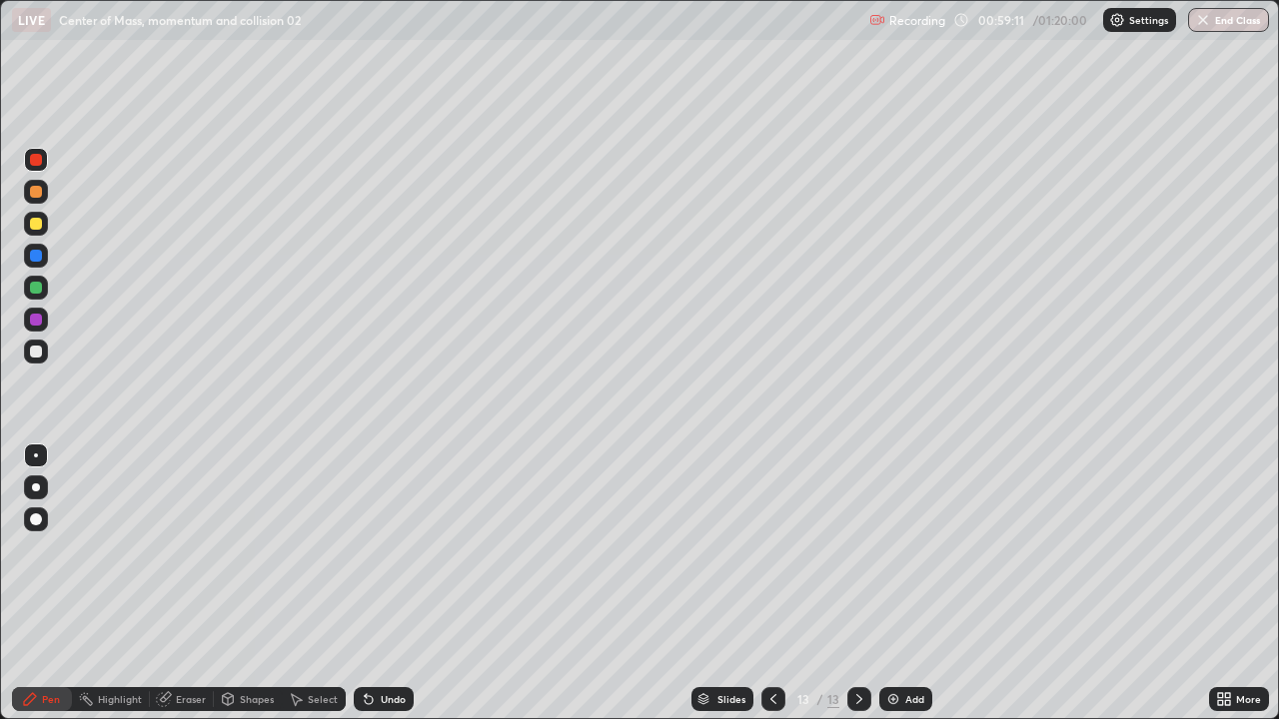
click at [370, 583] on div "Undo" at bounding box center [384, 699] width 60 height 24
click at [37, 233] on div at bounding box center [36, 224] width 24 height 24
click at [365, 583] on icon at bounding box center [369, 700] width 8 height 8
click at [35, 321] on div at bounding box center [36, 320] width 12 height 12
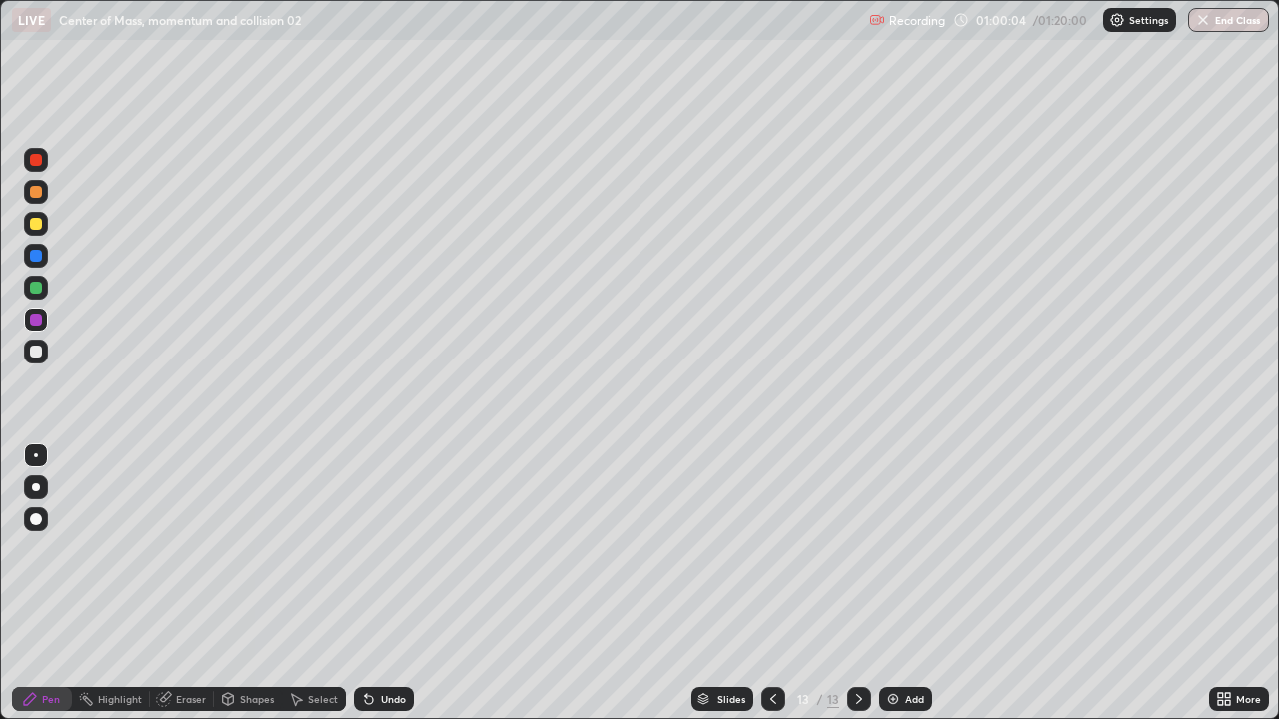
click at [36, 289] on div at bounding box center [36, 288] width 12 height 12
click at [370, 583] on div "Undo" at bounding box center [380, 699] width 68 height 40
click at [382, 583] on div "Undo" at bounding box center [384, 699] width 60 height 24
click at [385, 583] on div "Undo" at bounding box center [393, 699] width 25 height 10
click at [384, 583] on div "Undo" at bounding box center [393, 699] width 25 height 10
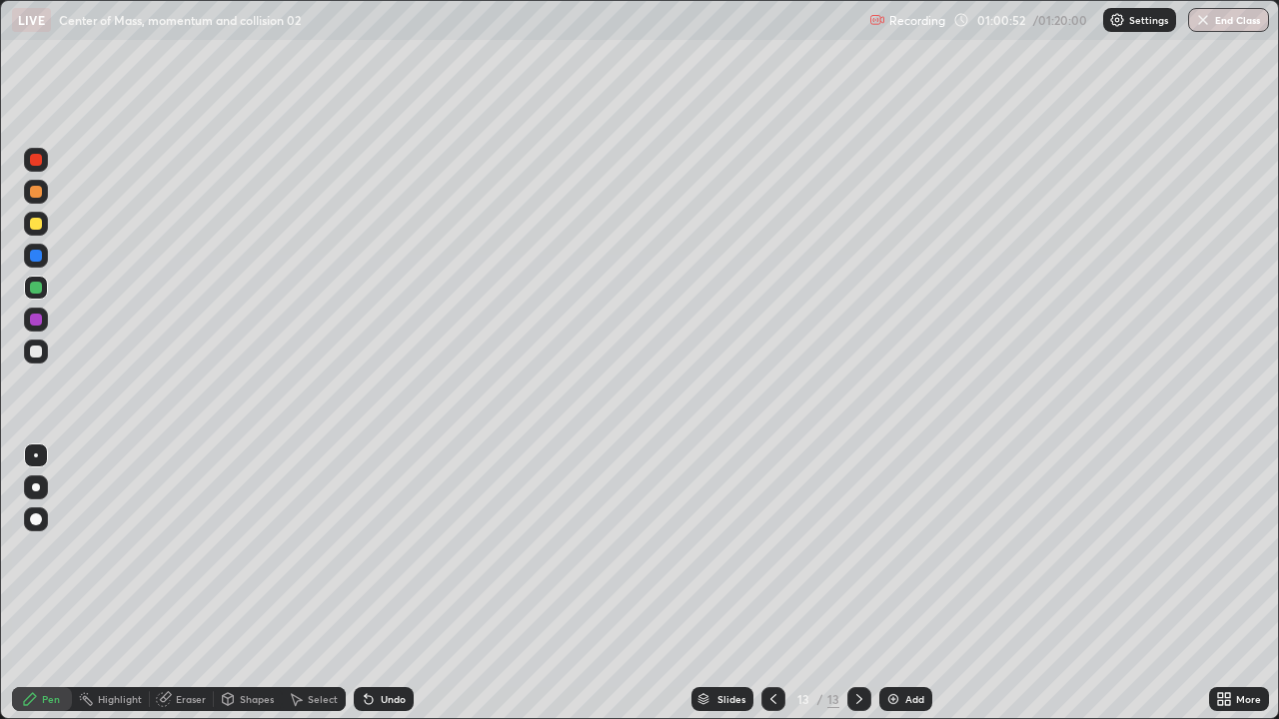
click at [384, 583] on div "Undo" at bounding box center [393, 699] width 25 height 10
click at [378, 583] on div "Undo" at bounding box center [384, 699] width 60 height 24
click at [369, 583] on icon at bounding box center [369, 700] width 8 height 8
click at [381, 583] on div "Undo" at bounding box center [393, 699] width 25 height 10
click at [911, 583] on div "Add" at bounding box center [914, 699] width 19 height 10
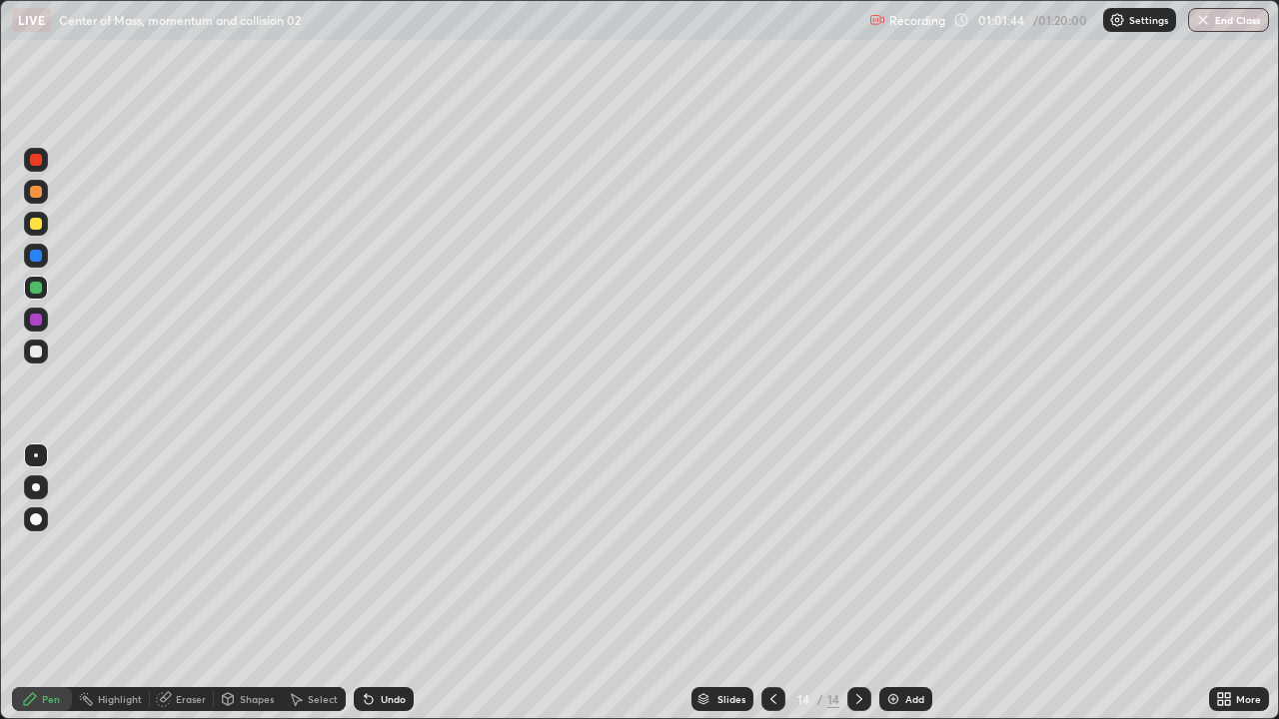
click at [46, 354] on div at bounding box center [36, 352] width 24 height 24
click at [32, 225] on div at bounding box center [36, 224] width 12 height 12
click at [31, 197] on div at bounding box center [36, 192] width 24 height 24
click at [38, 229] on div at bounding box center [36, 224] width 12 height 12
click at [906, 583] on div "Add" at bounding box center [914, 699] width 19 height 10
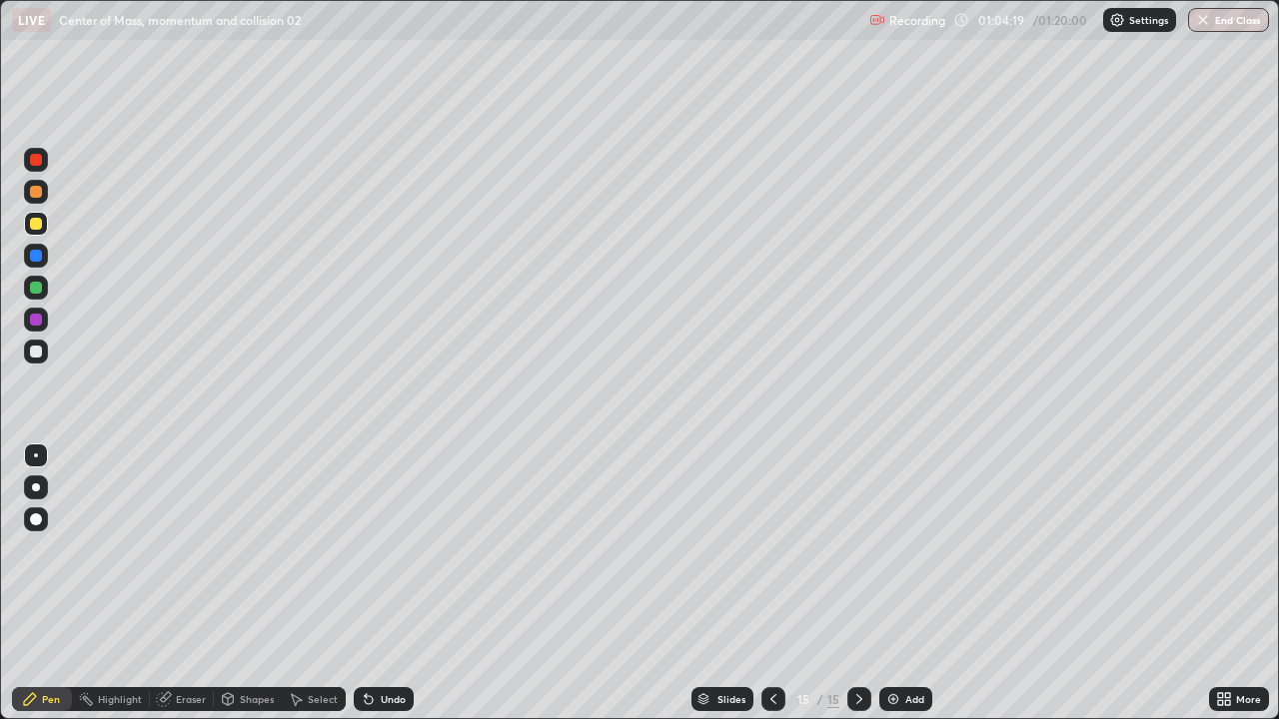
click at [36, 363] on div at bounding box center [36, 352] width 24 height 24
click at [40, 235] on div at bounding box center [36, 224] width 24 height 24
click at [382, 583] on div "Undo" at bounding box center [393, 699] width 25 height 10
click at [43, 356] on div at bounding box center [36, 352] width 24 height 24
click at [39, 226] on div at bounding box center [36, 224] width 12 height 12
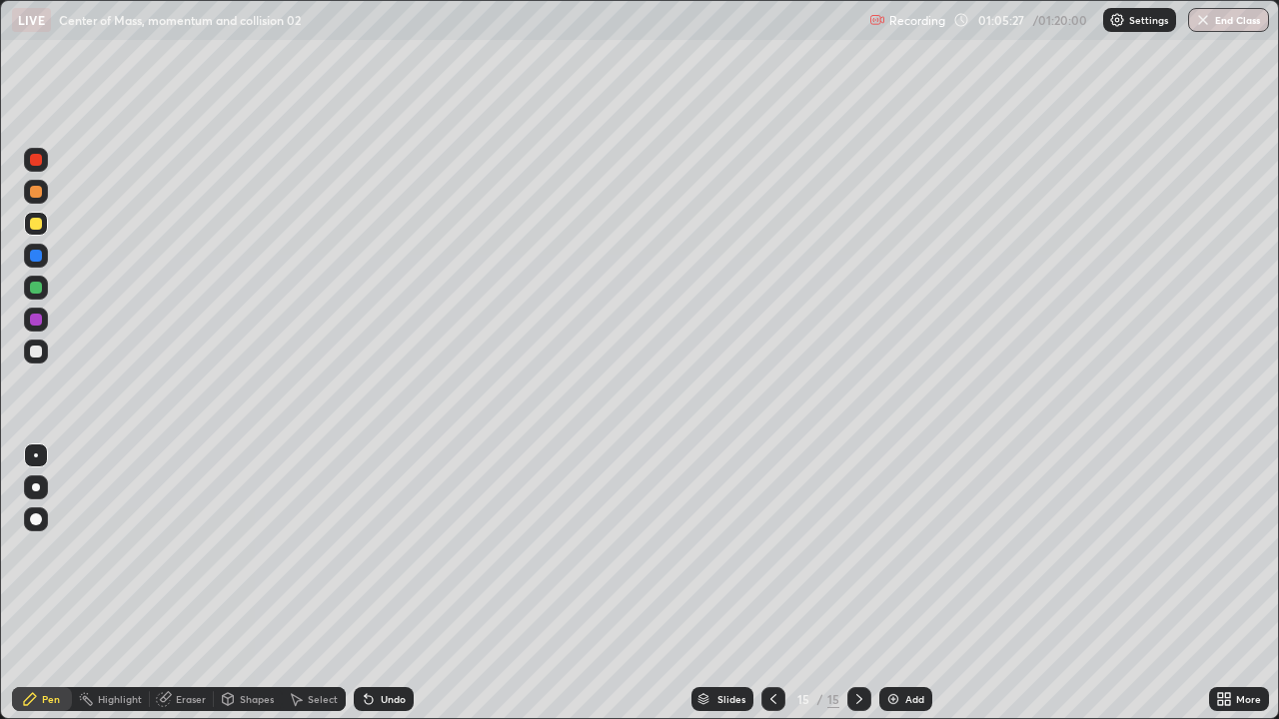
click at [43, 159] on div at bounding box center [36, 160] width 24 height 24
click at [35, 232] on div at bounding box center [36, 224] width 24 height 24
click at [44, 351] on div at bounding box center [36, 352] width 24 height 24
click at [905, 583] on div "Add" at bounding box center [914, 699] width 19 height 10
click at [34, 223] on div at bounding box center [36, 224] width 12 height 12
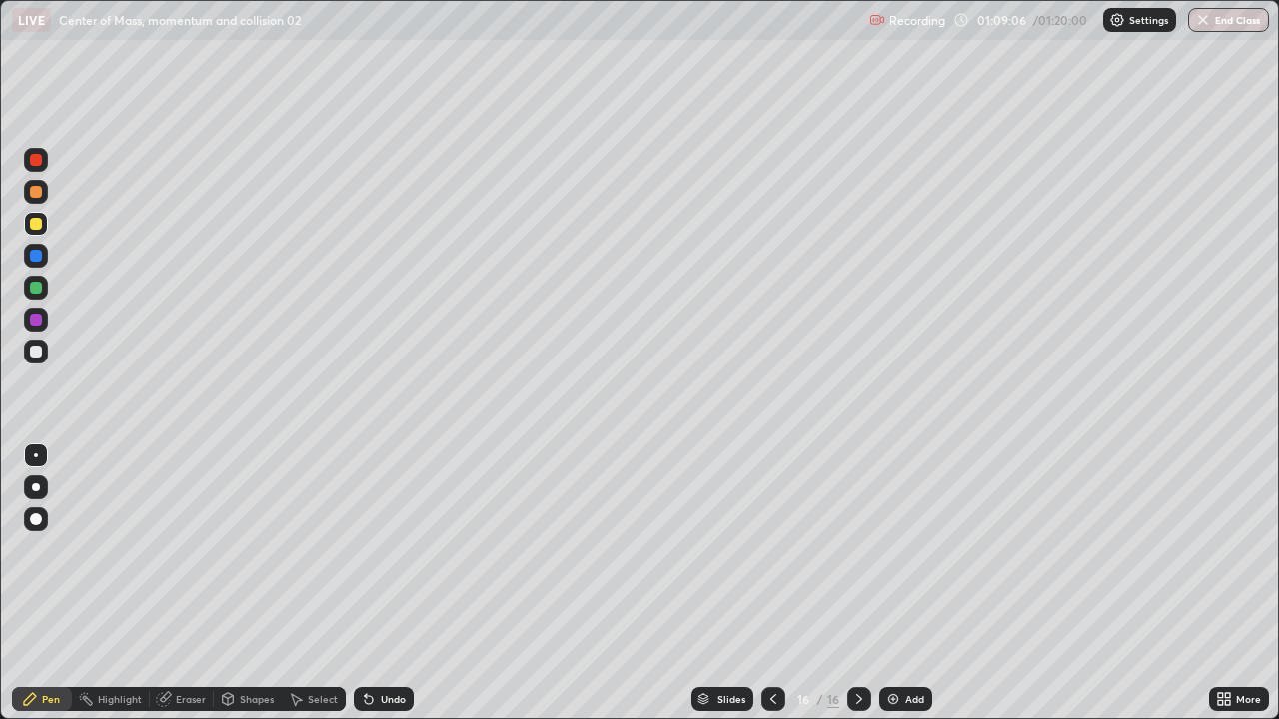
click at [38, 356] on div at bounding box center [36, 352] width 12 height 12
click at [35, 222] on div at bounding box center [36, 224] width 12 height 12
click at [37, 357] on div at bounding box center [36, 352] width 12 height 12
click at [33, 220] on div at bounding box center [36, 224] width 12 height 12
click at [33, 363] on div at bounding box center [36, 352] width 24 height 24
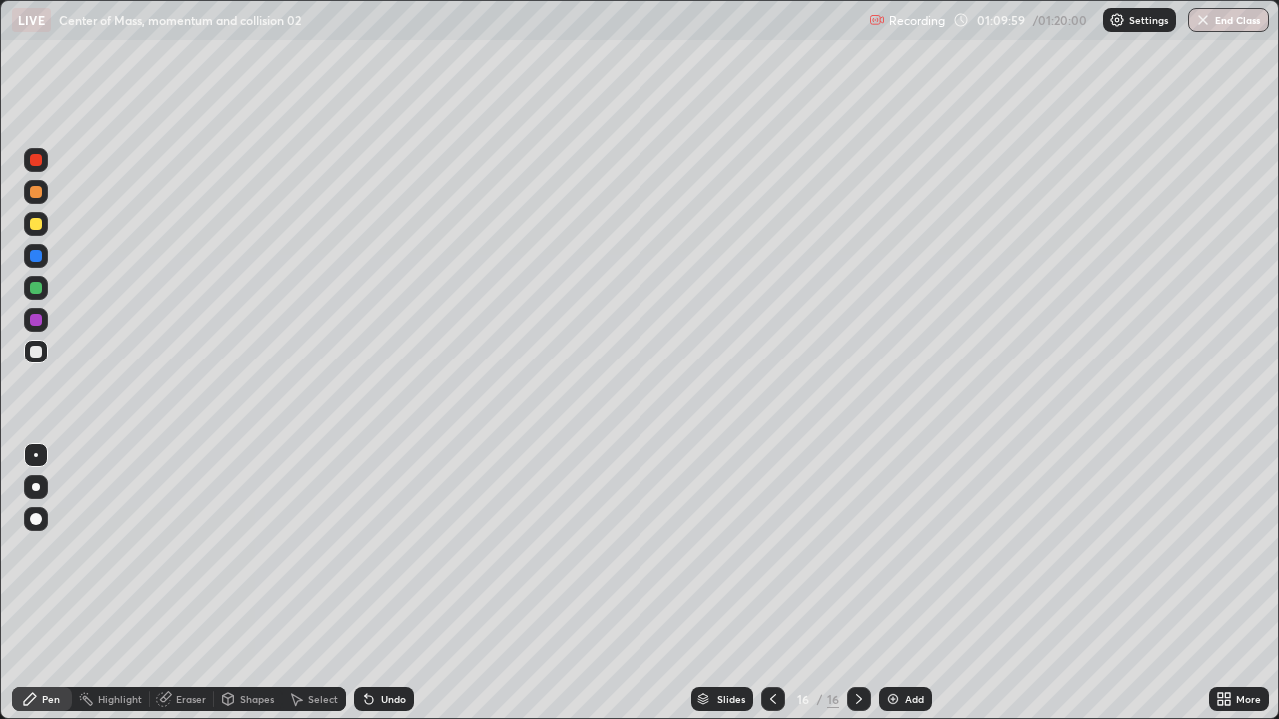
click at [392, 583] on div "Undo" at bounding box center [393, 699] width 25 height 10
click at [47, 464] on div at bounding box center [36, 456] width 24 height 32
click at [29, 222] on div at bounding box center [36, 224] width 24 height 24
click at [364, 583] on div "Undo" at bounding box center [380, 699] width 68 height 40
click at [381, 583] on div "Undo" at bounding box center [393, 699] width 25 height 10
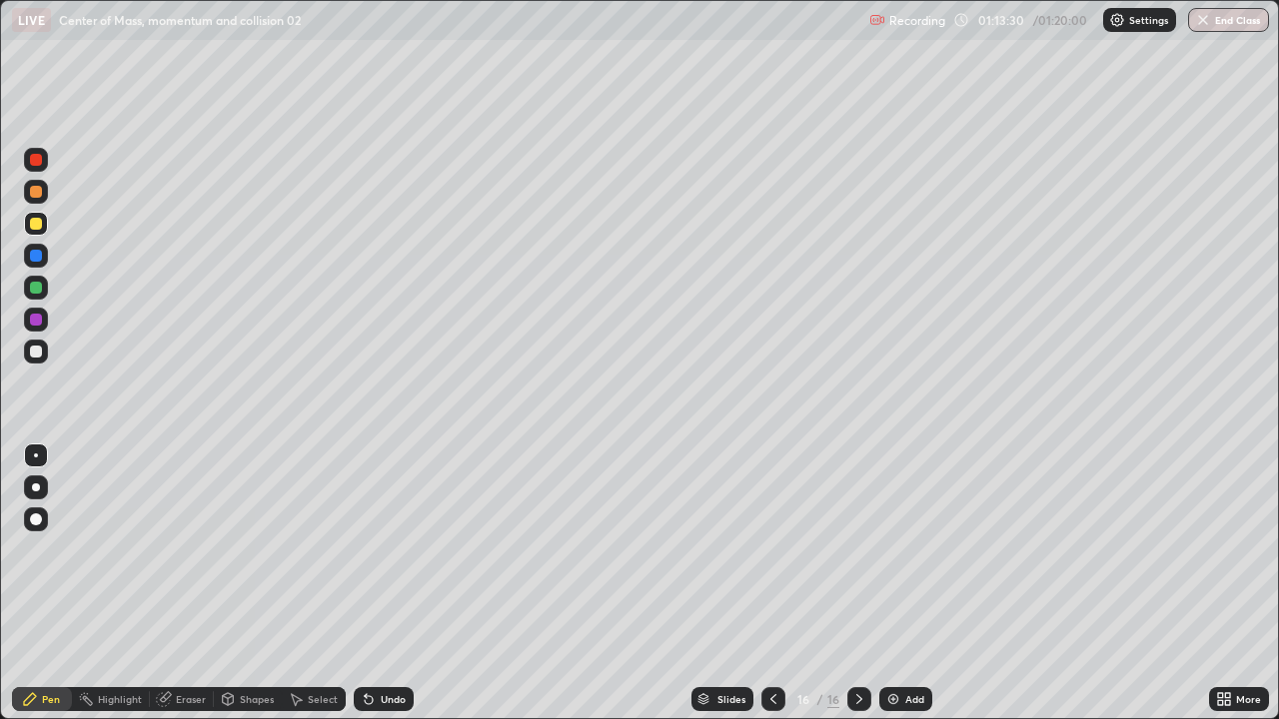
click at [1216, 18] on button "End Class" at bounding box center [1228, 20] width 81 height 24
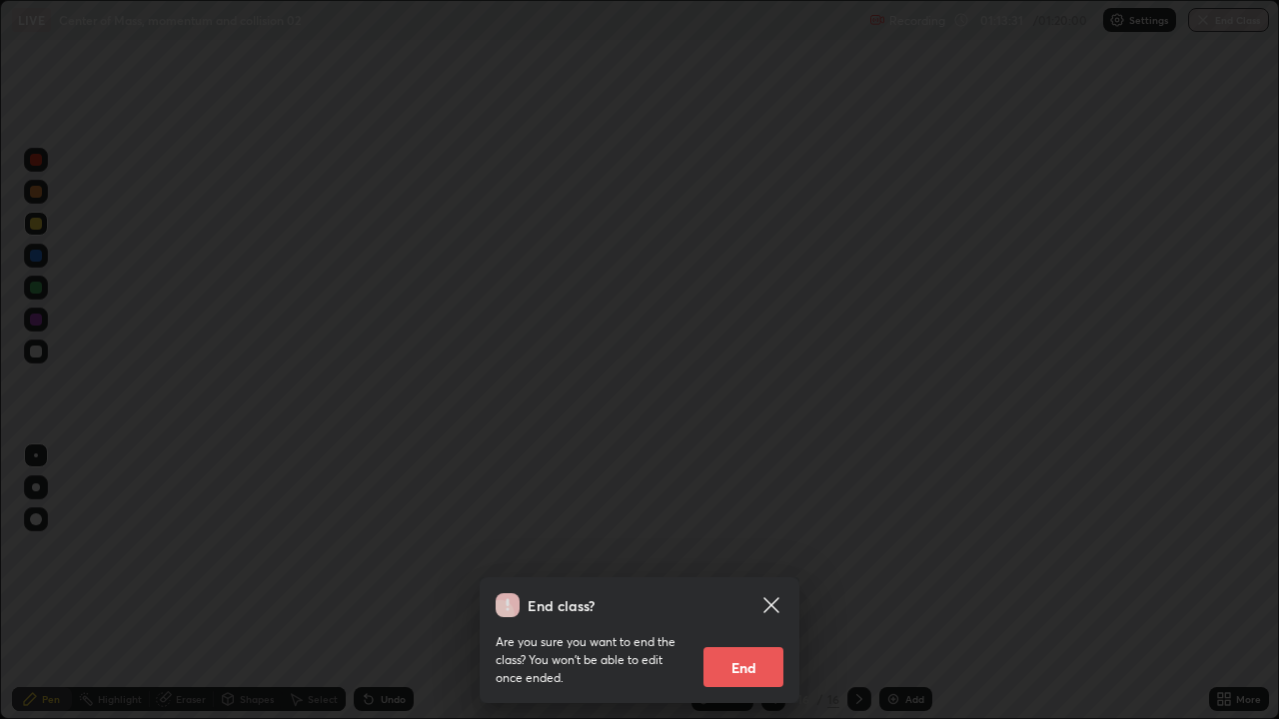
click at [762, 583] on button "End" at bounding box center [743, 667] width 80 height 40
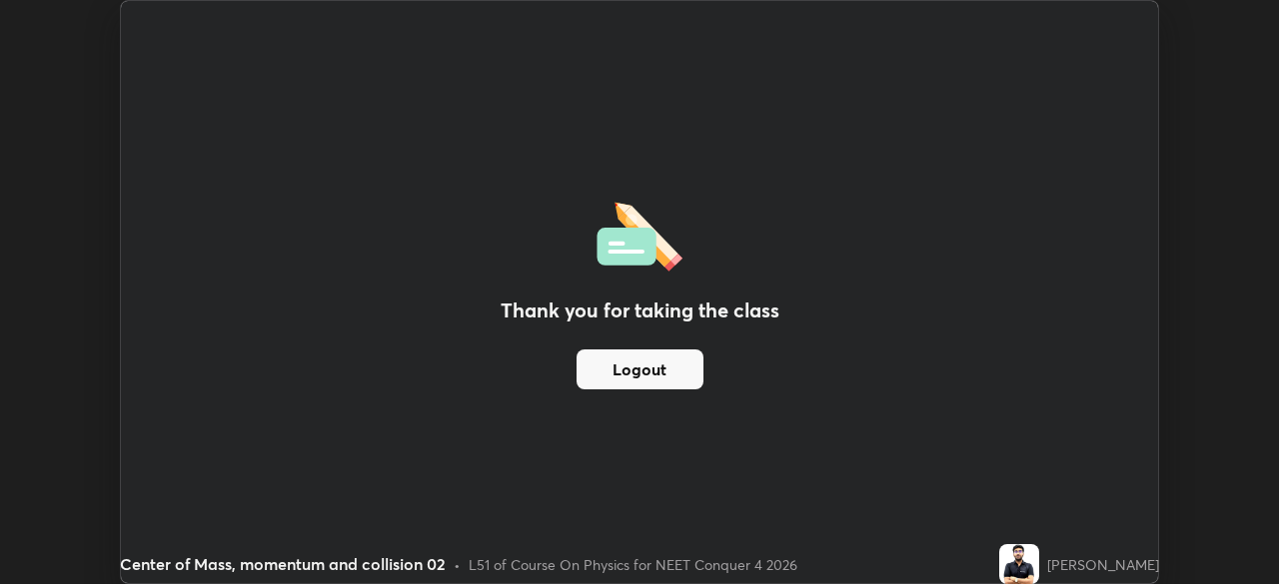
scroll to position [99314, 98620]
